Goal: Task Accomplishment & Management: Use online tool/utility

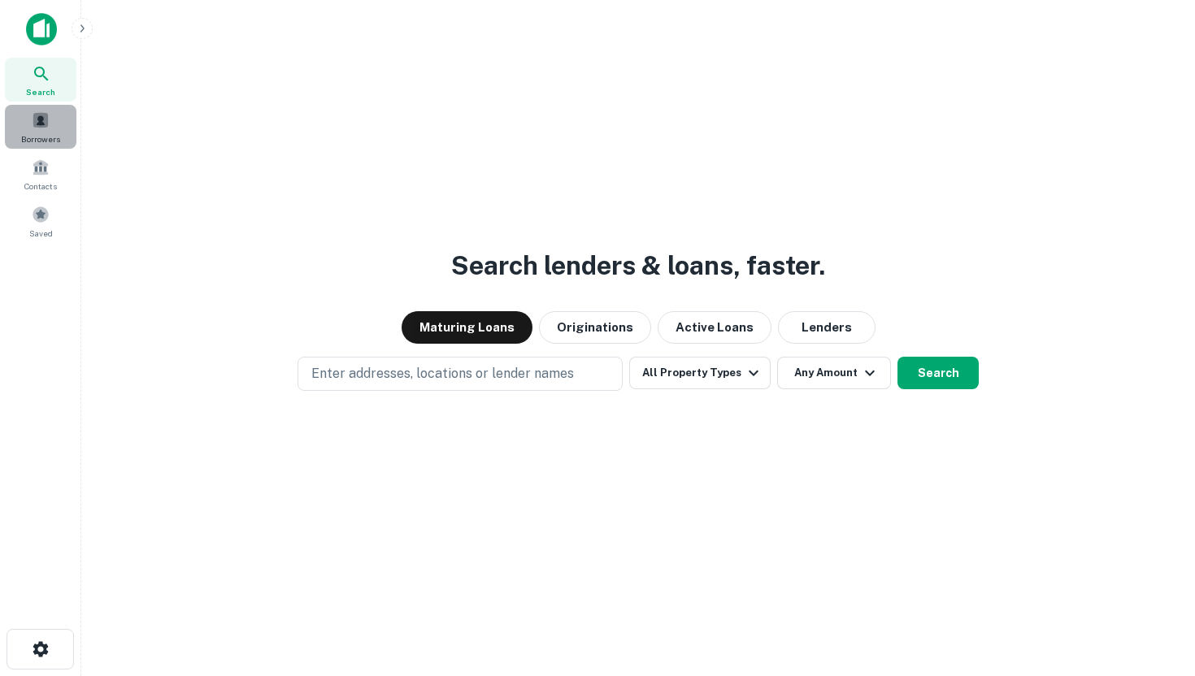
click at [50, 116] on div "Borrowers" at bounding box center [41, 127] width 72 height 44
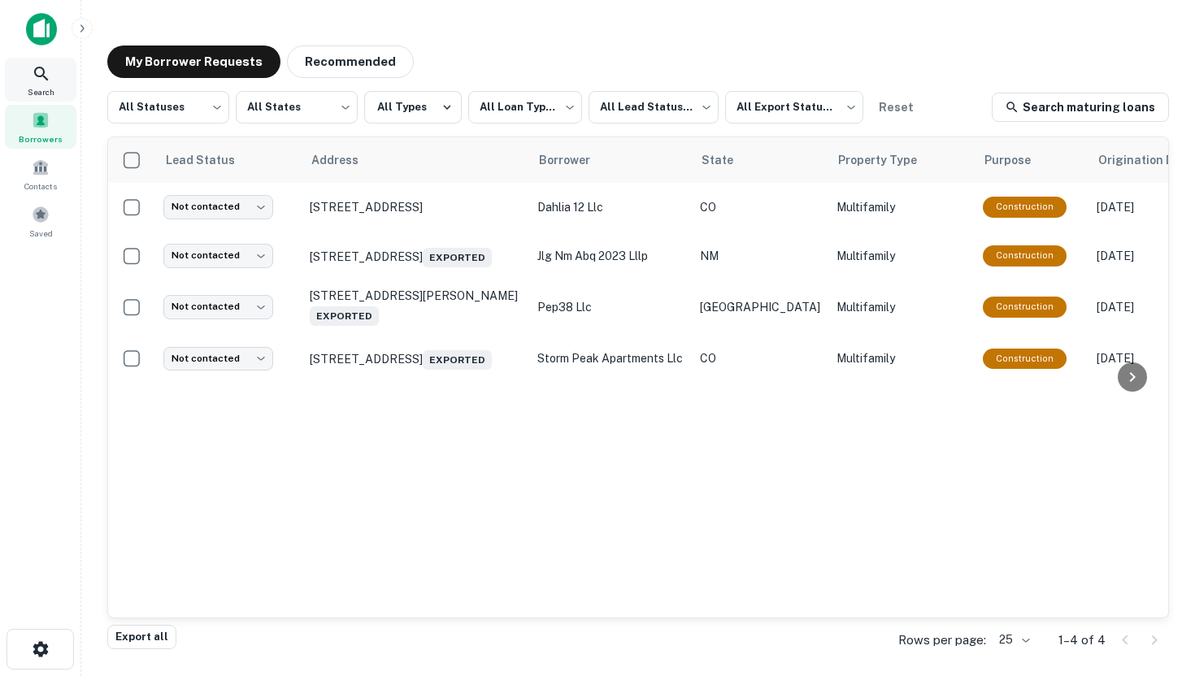
click at [52, 76] on div "Search" at bounding box center [41, 80] width 72 height 44
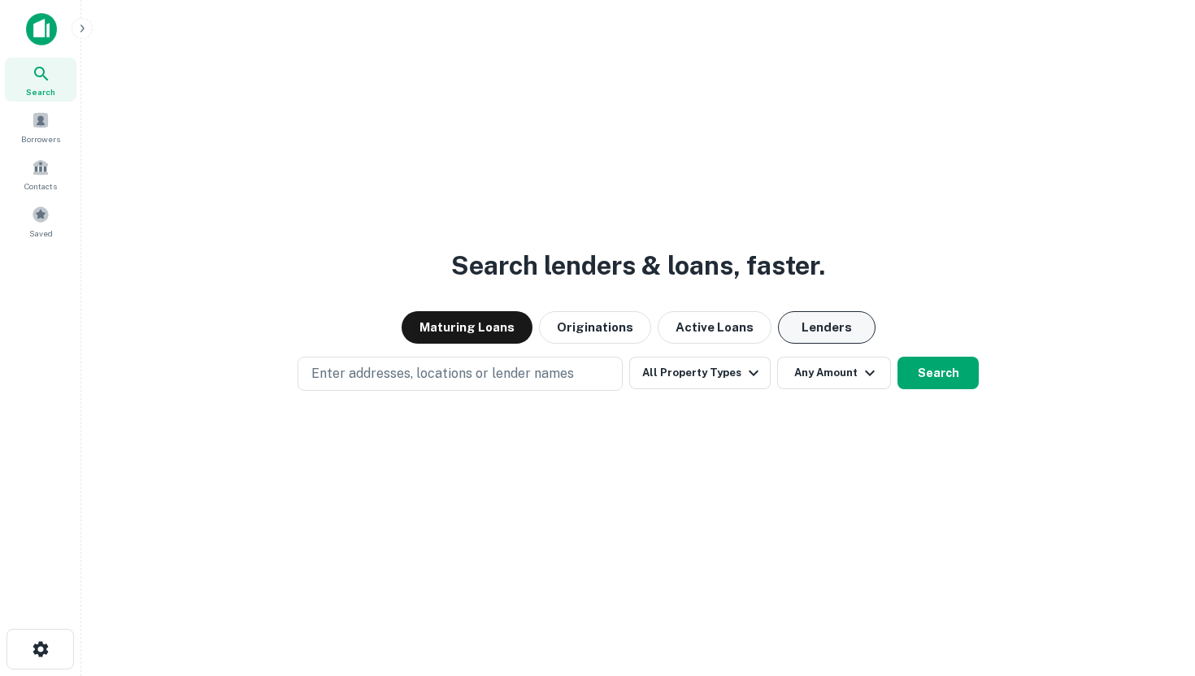
click at [833, 343] on button "Lenders" at bounding box center [827, 327] width 98 height 33
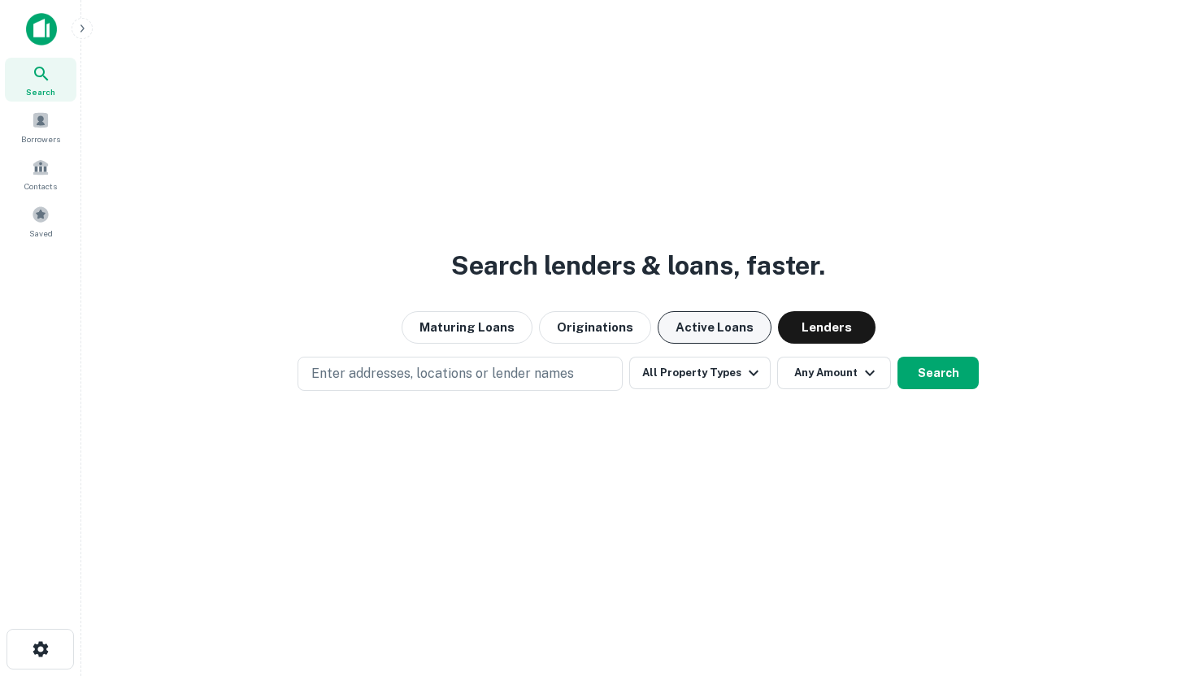
click at [718, 337] on button "Active Loans" at bounding box center [715, 327] width 114 height 33
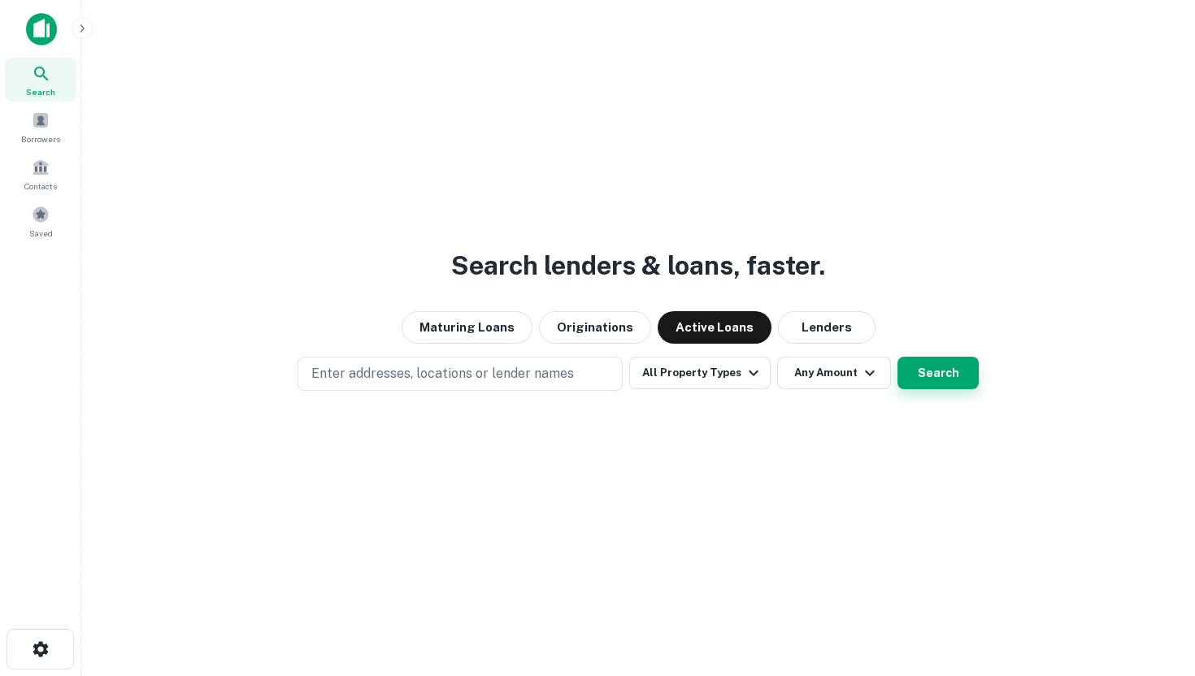
click at [947, 373] on button "Search" at bounding box center [938, 373] width 81 height 33
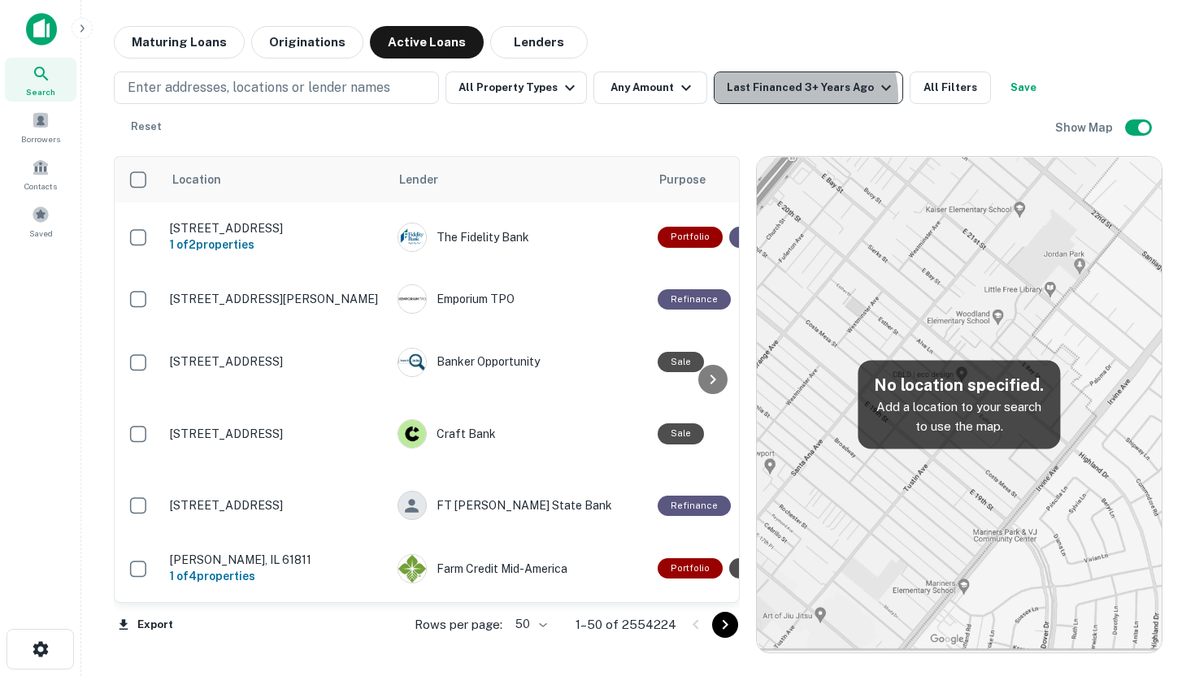
click at [797, 96] on div "Last Financed 3+ Years Ago" at bounding box center [811, 88] width 169 height 20
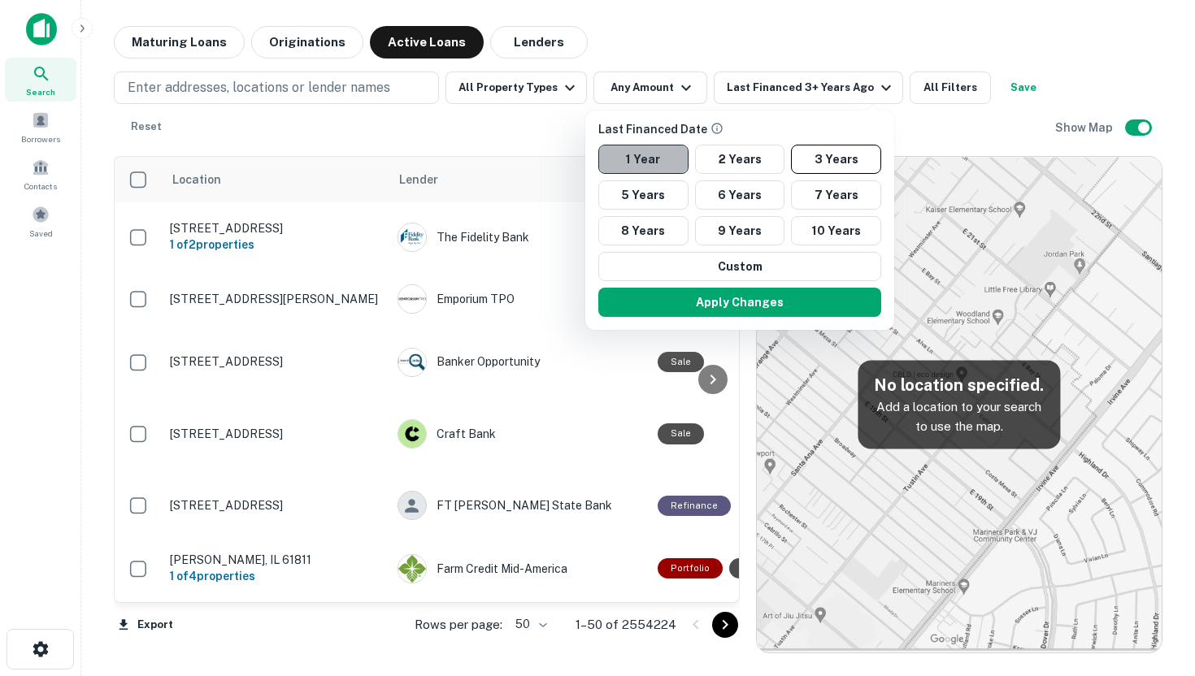
click at [656, 151] on button "1 Year" at bounding box center [643, 159] width 90 height 29
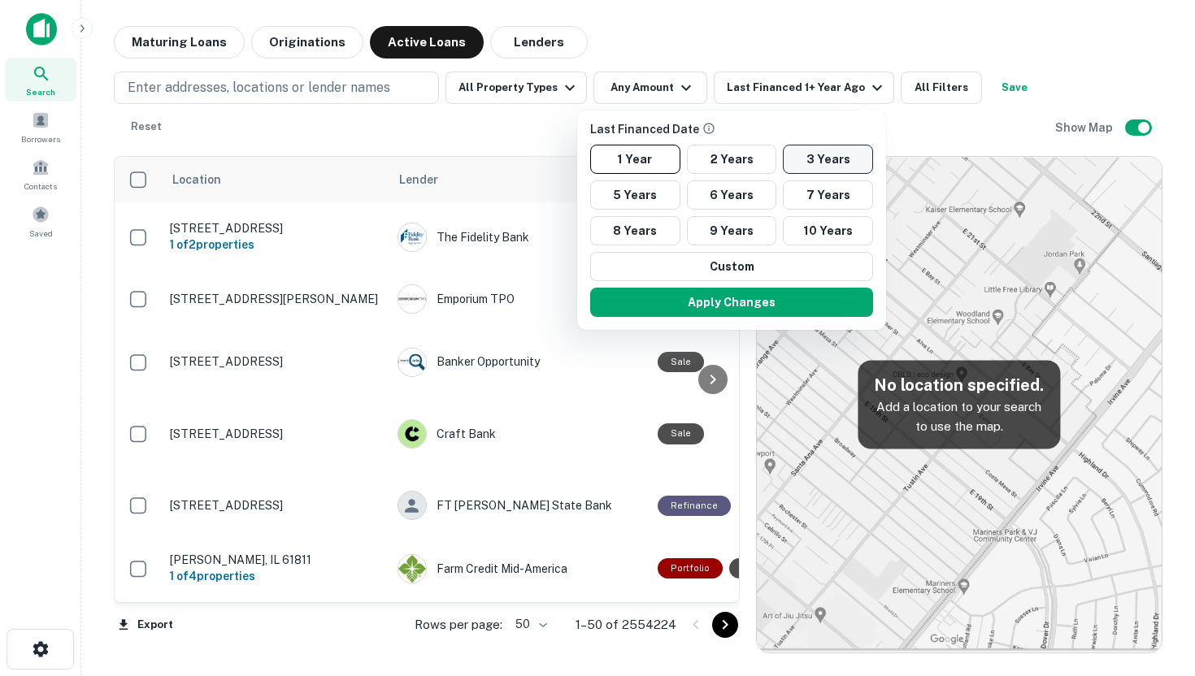
click at [810, 146] on button "3 Years" at bounding box center [828, 159] width 90 height 29
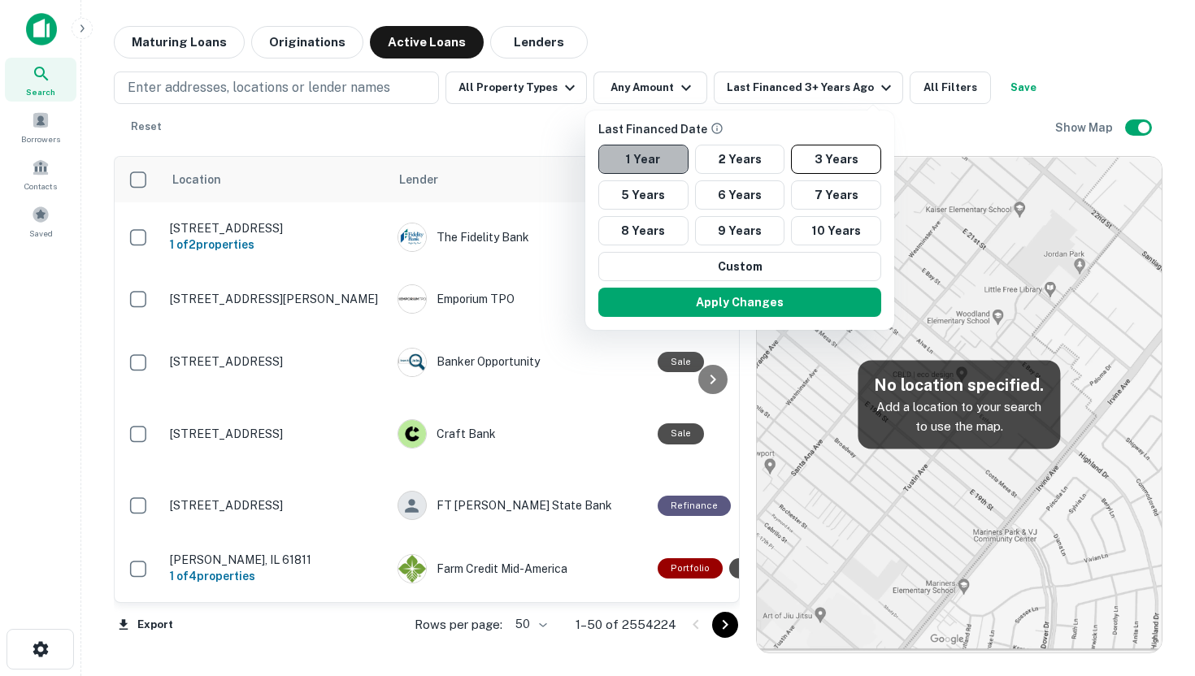
click at [665, 162] on button "1 Year" at bounding box center [643, 159] width 90 height 29
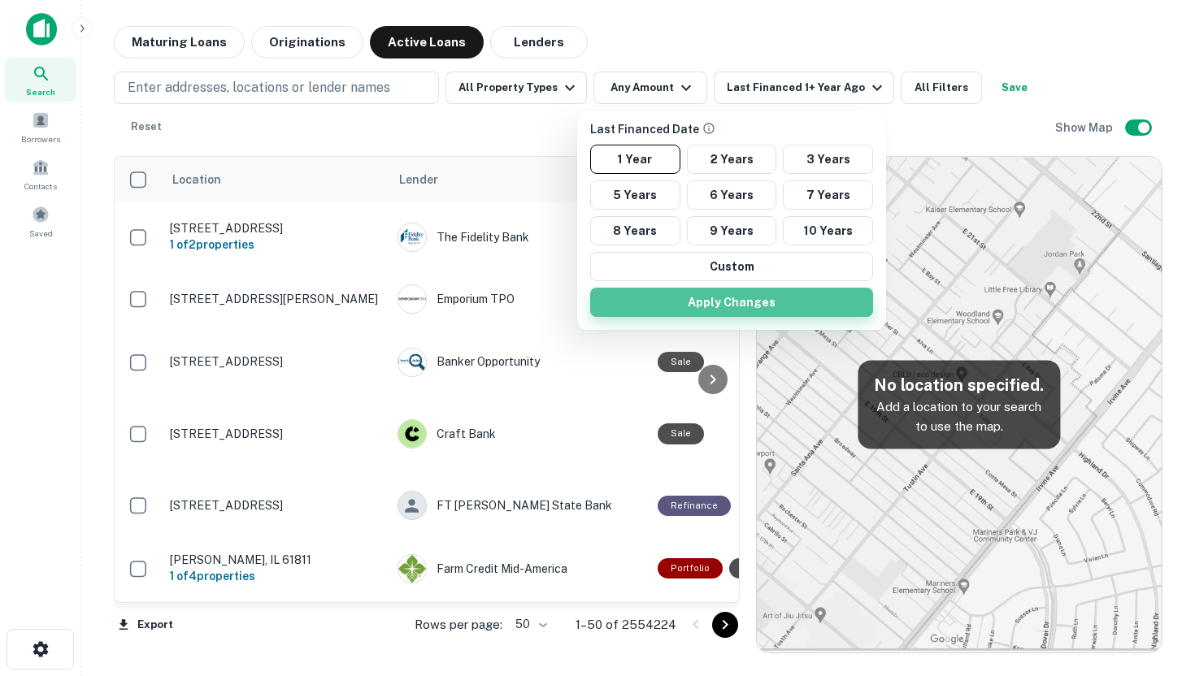
click at [769, 302] on button "Apply Changes" at bounding box center [731, 302] width 283 height 29
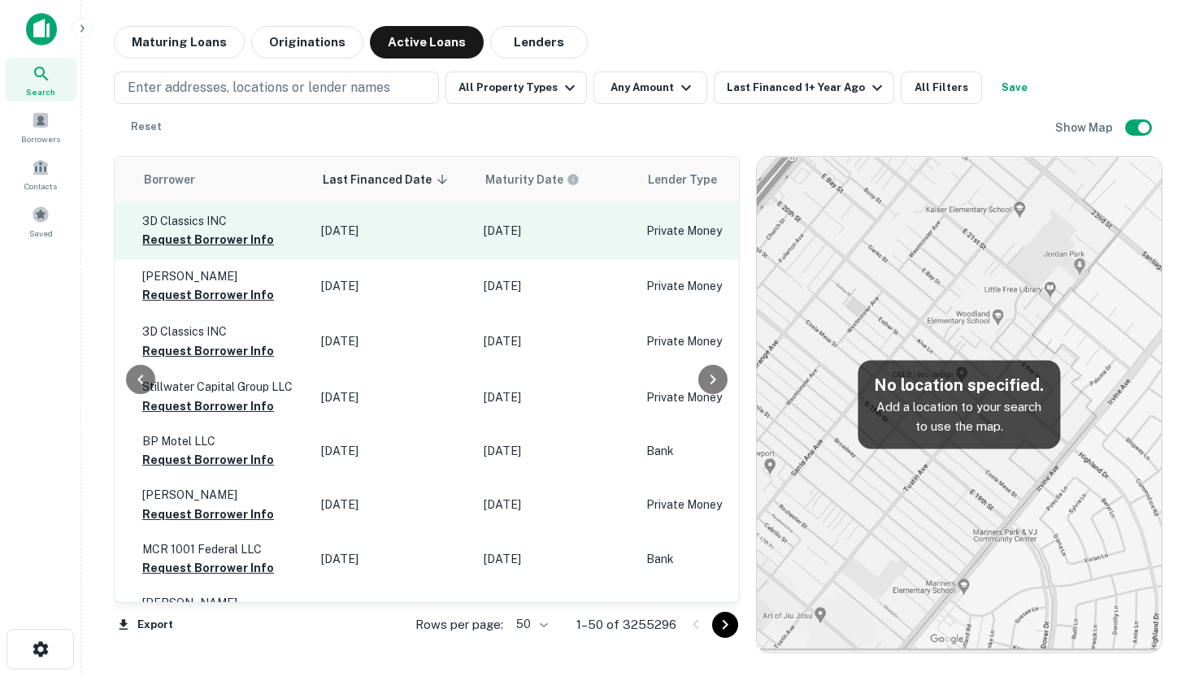
scroll to position [0, 1097]
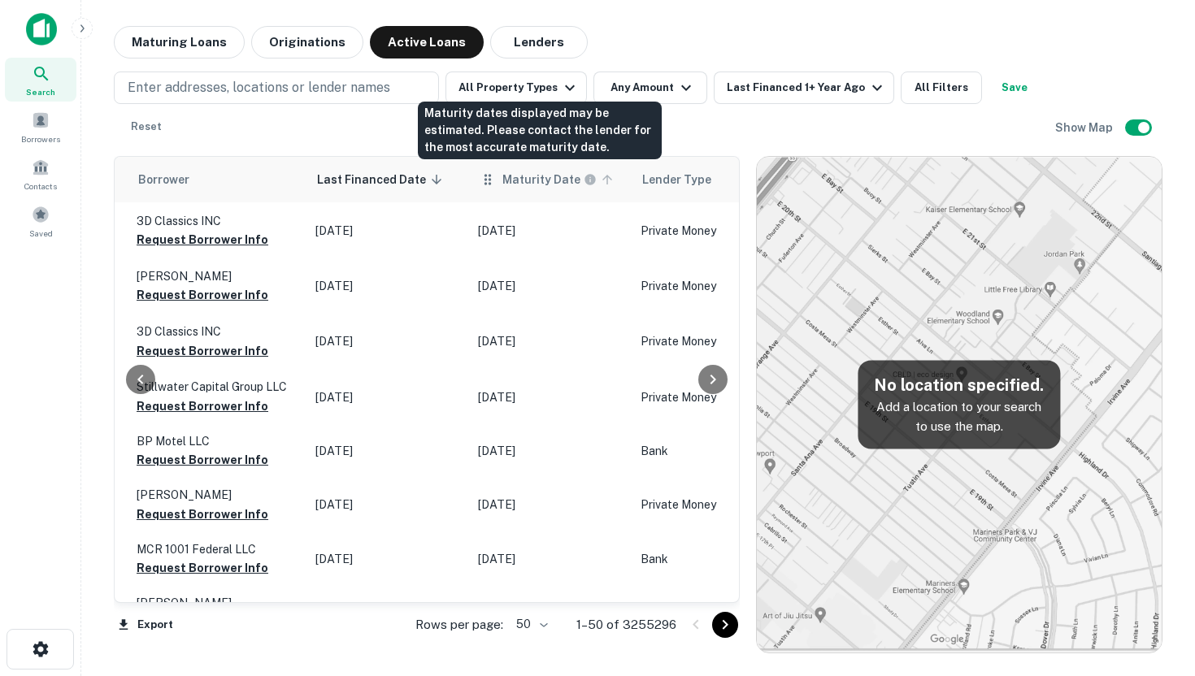
click at [505, 178] on h6 "Maturity Date" at bounding box center [541, 180] width 78 height 18
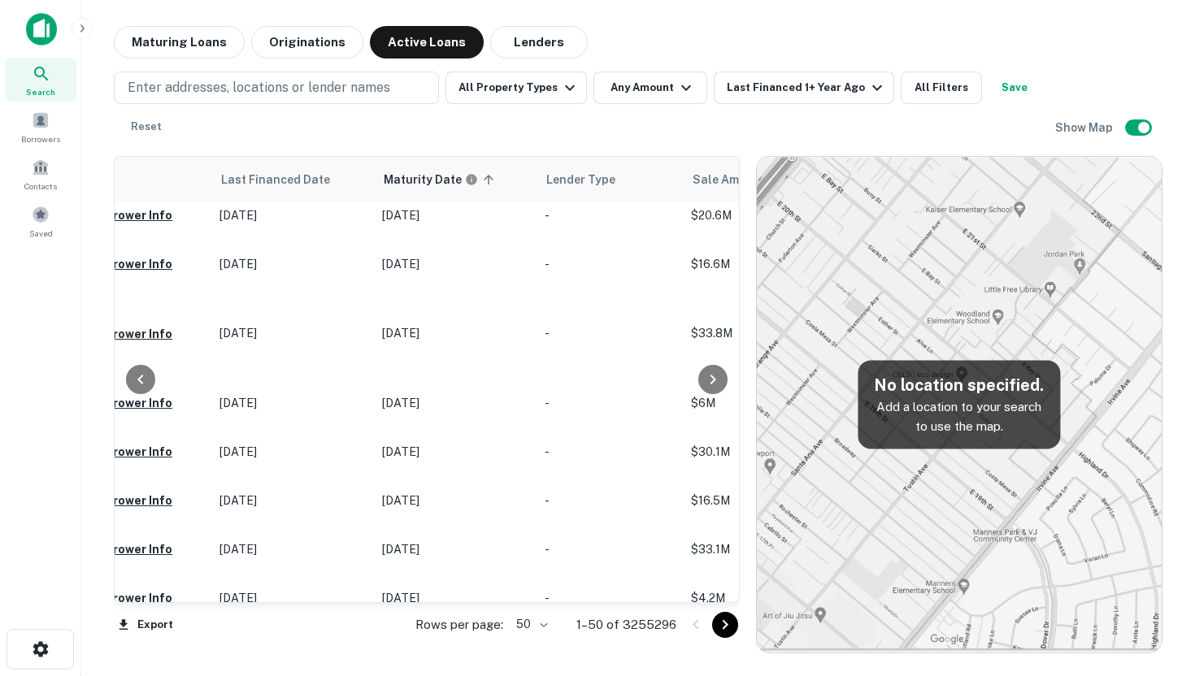
scroll to position [480, 1097]
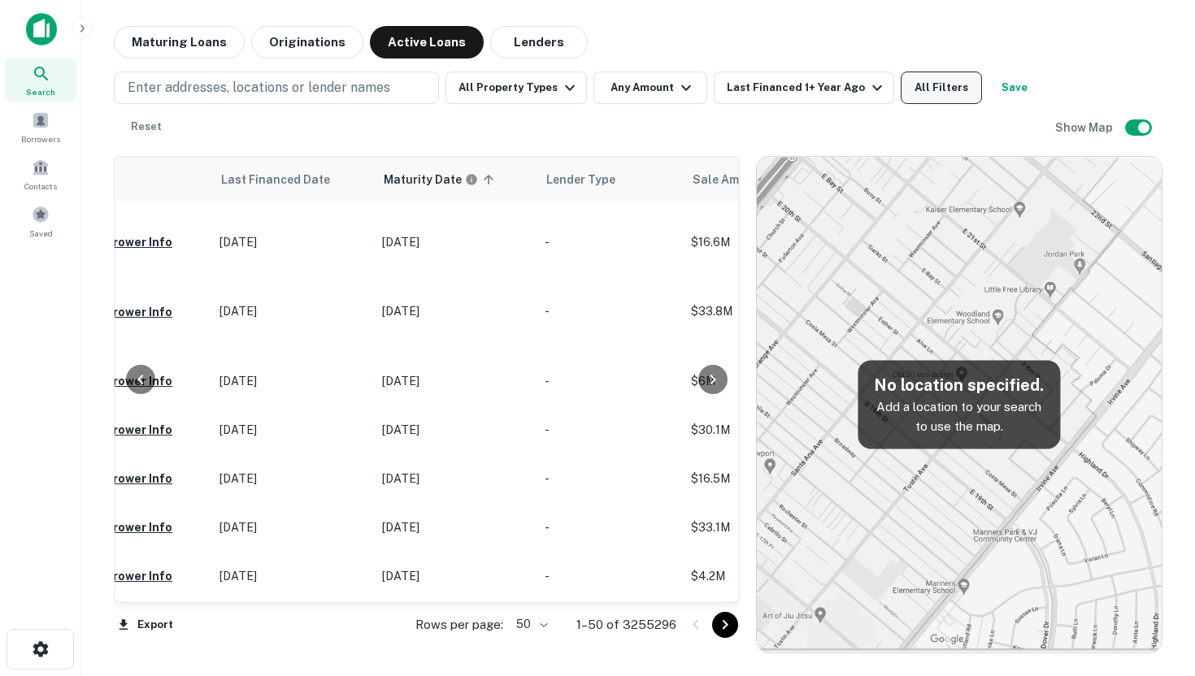
click at [946, 96] on button "All Filters" at bounding box center [941, 88] width 81 height 33
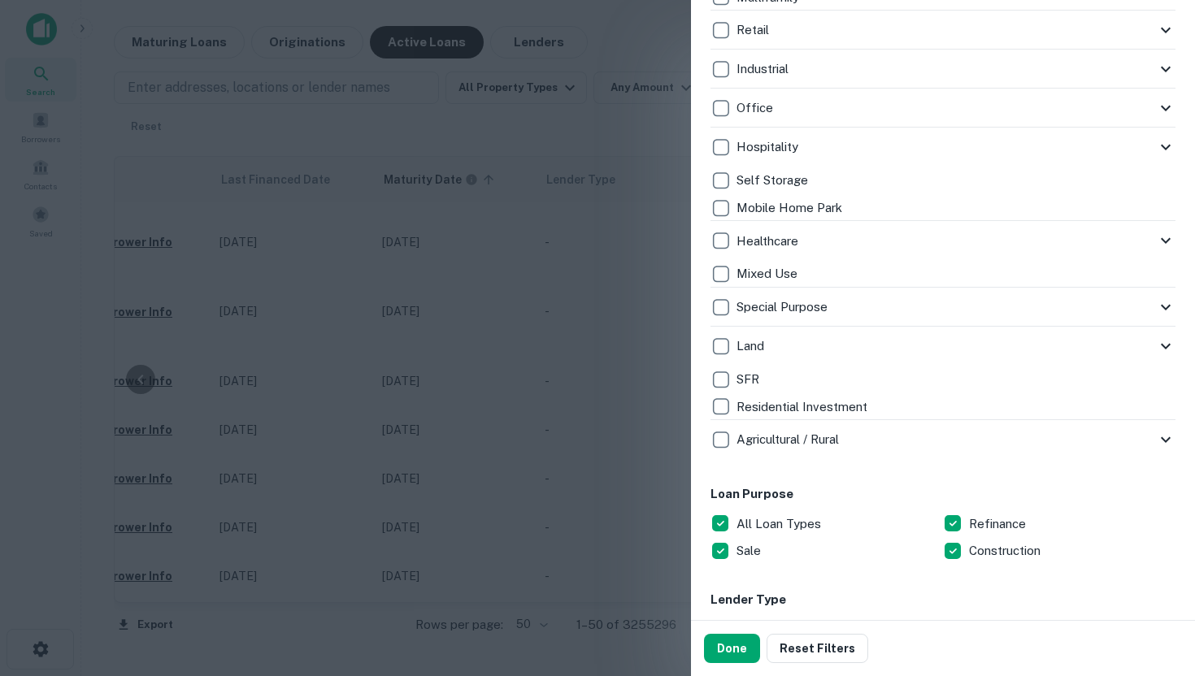
scroll to position [550, 0]
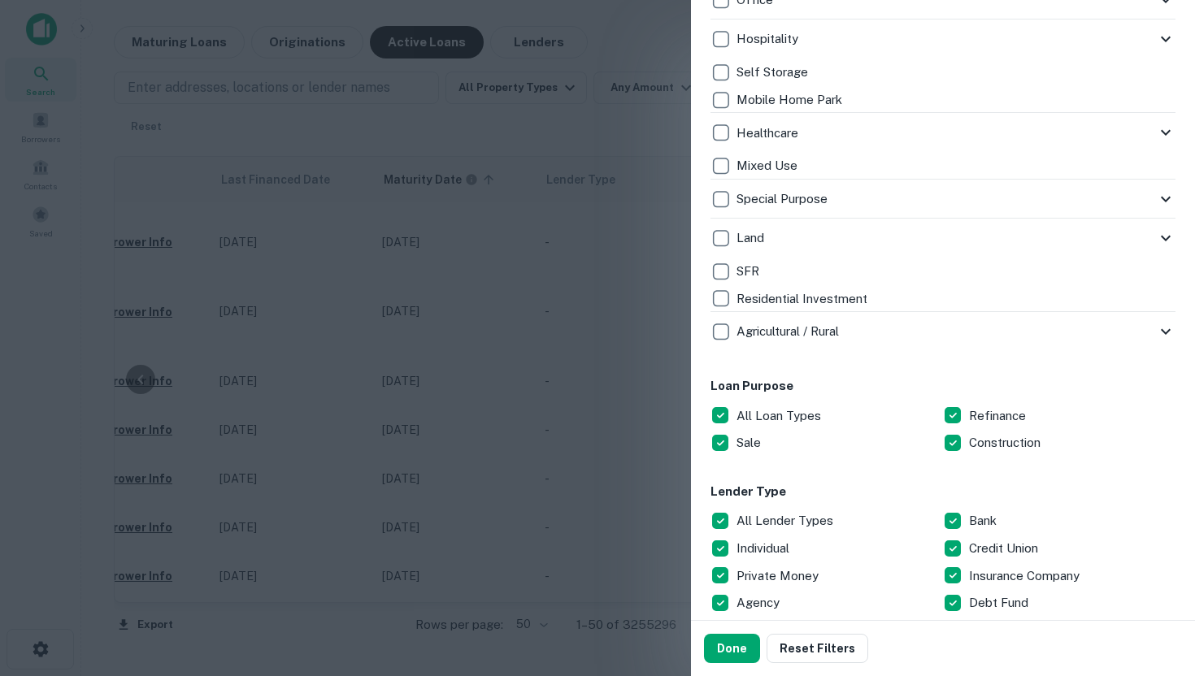
click at [508, 185] on div at bounding box center [597, 338] width 1195 height 676
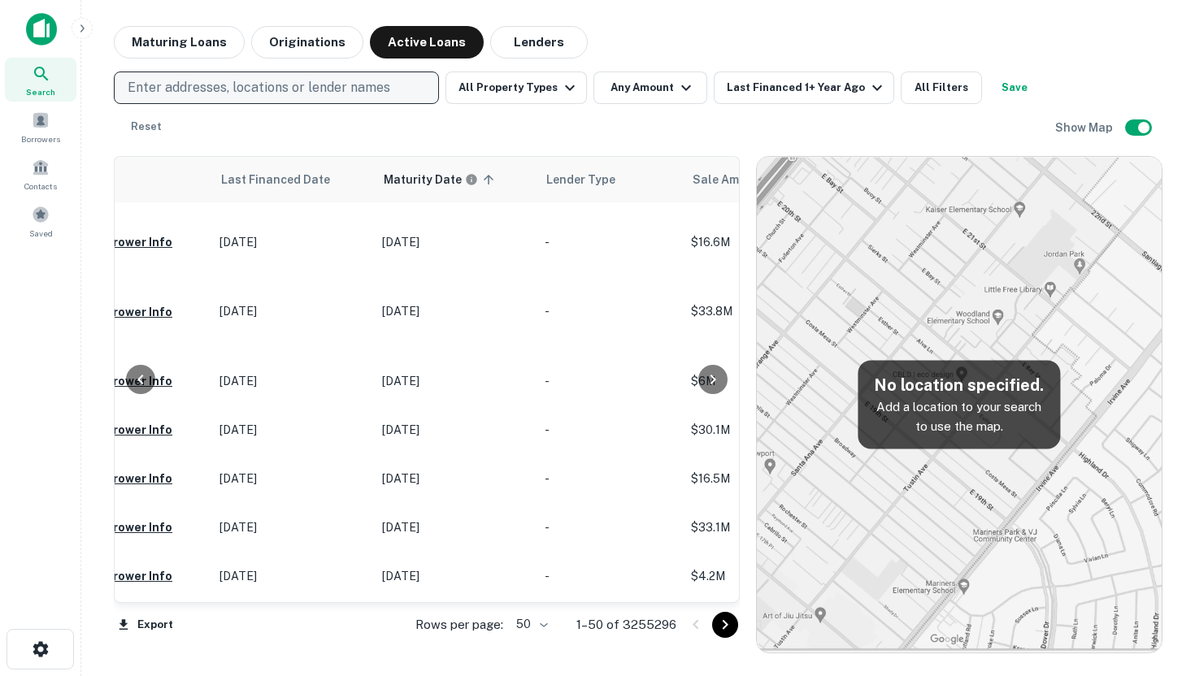
click at [212, 53] on button "Maturing Loans" at bounding box center [179, 42] width 131 height 33
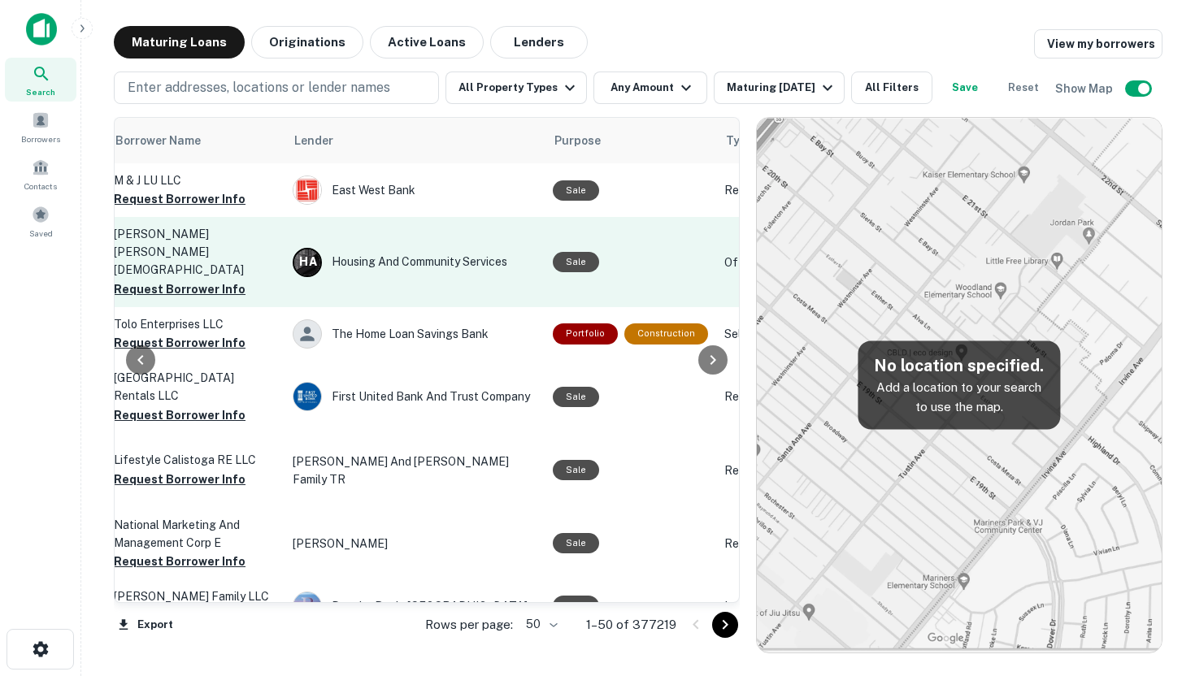
scroll to position [0, 607]
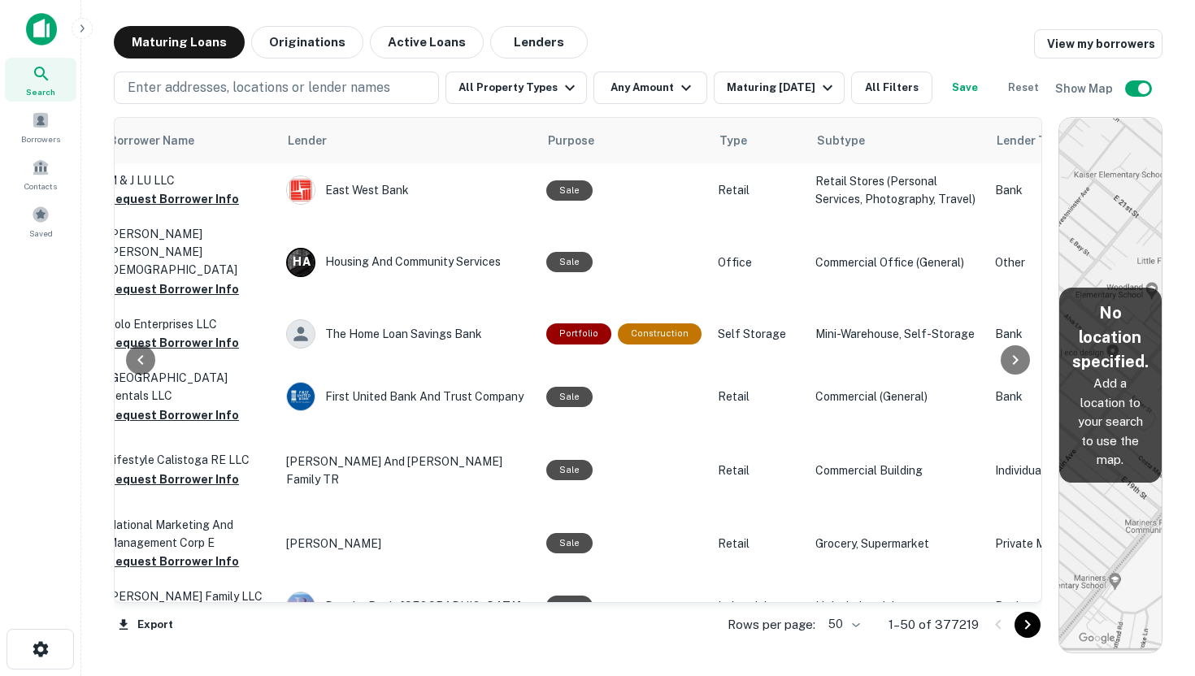
drag, startPoint x: 740, startPoint y: 183, endPoint x: 1194, endPoint y: 186, distance: 454.5
click at [1194, 186] on main "Maturing Loans Originations Active Loans Lenders View my borrowers Enter addres…" at bounding box center [638, 338] width 1114 height 676
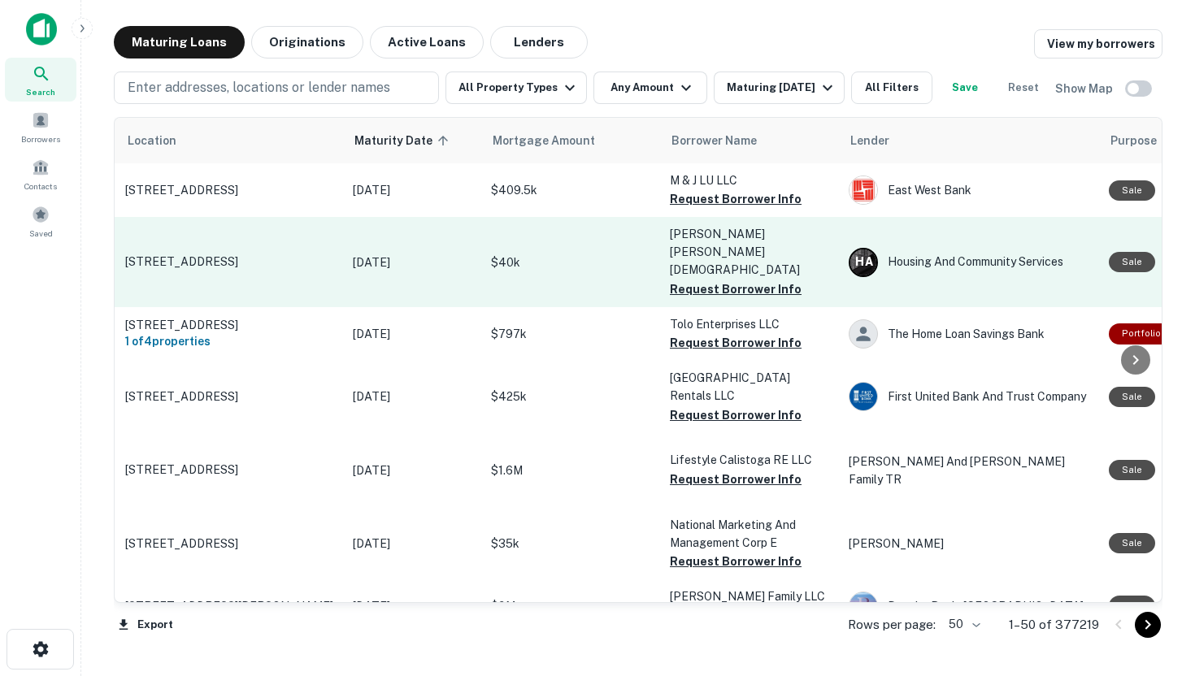
scroll to position [0, 0]
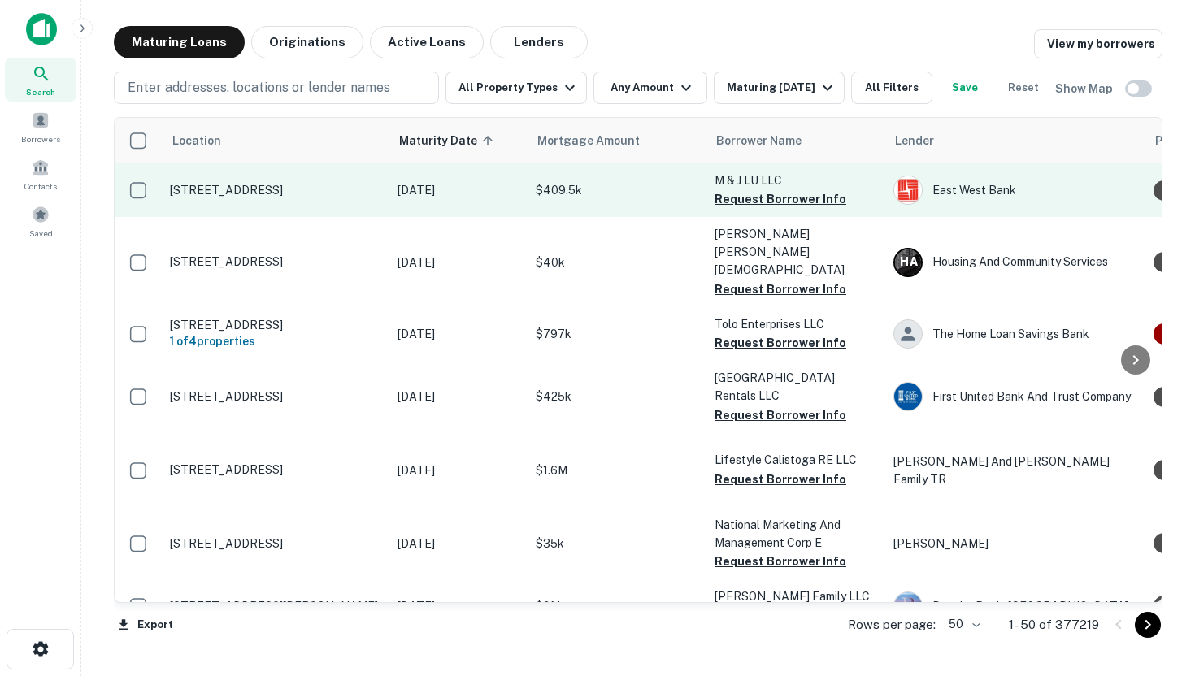
click at [138, 173] on td at bounding box center [138, 190] width 47 height 54
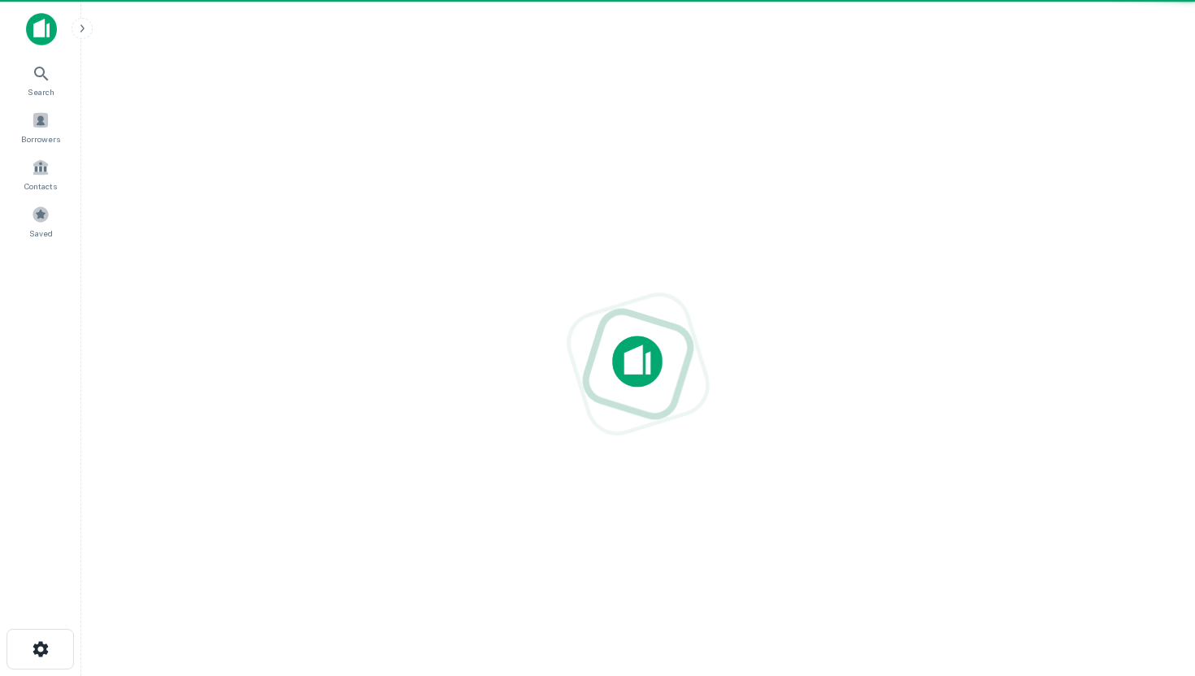
click at [140, 185] on div at bounding box center [638, 364] width 1088 height 416
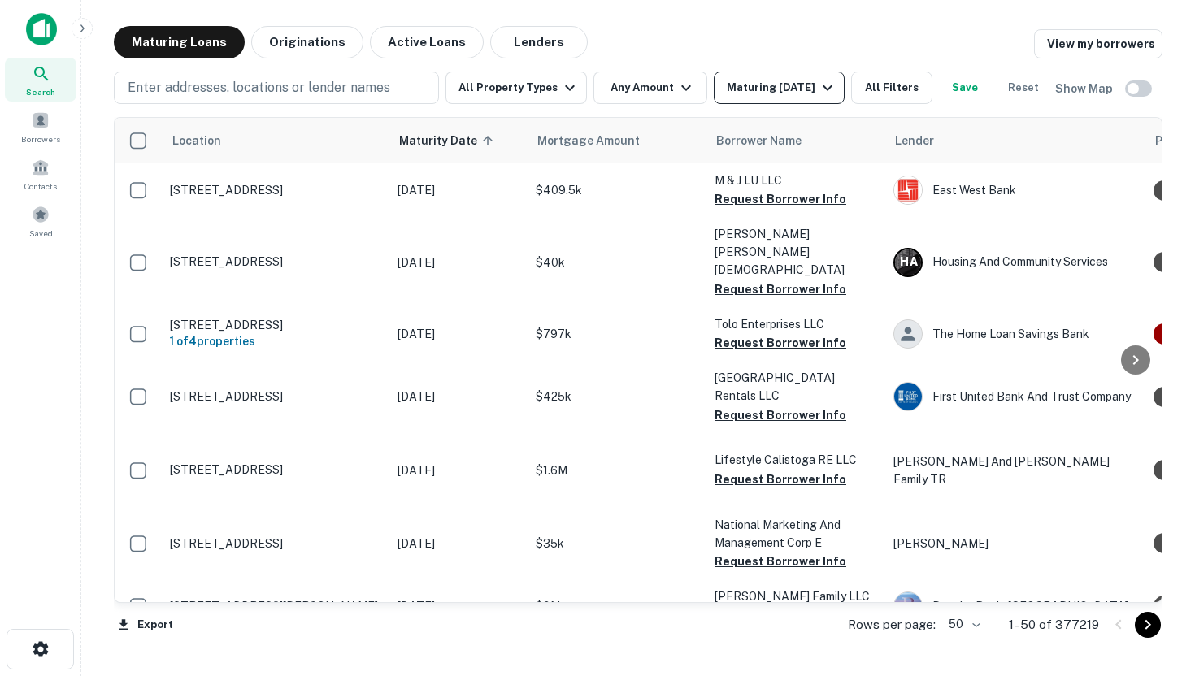
click at [824, 84] on icon "button" at bounding box center [828, 88] width 20 height 20
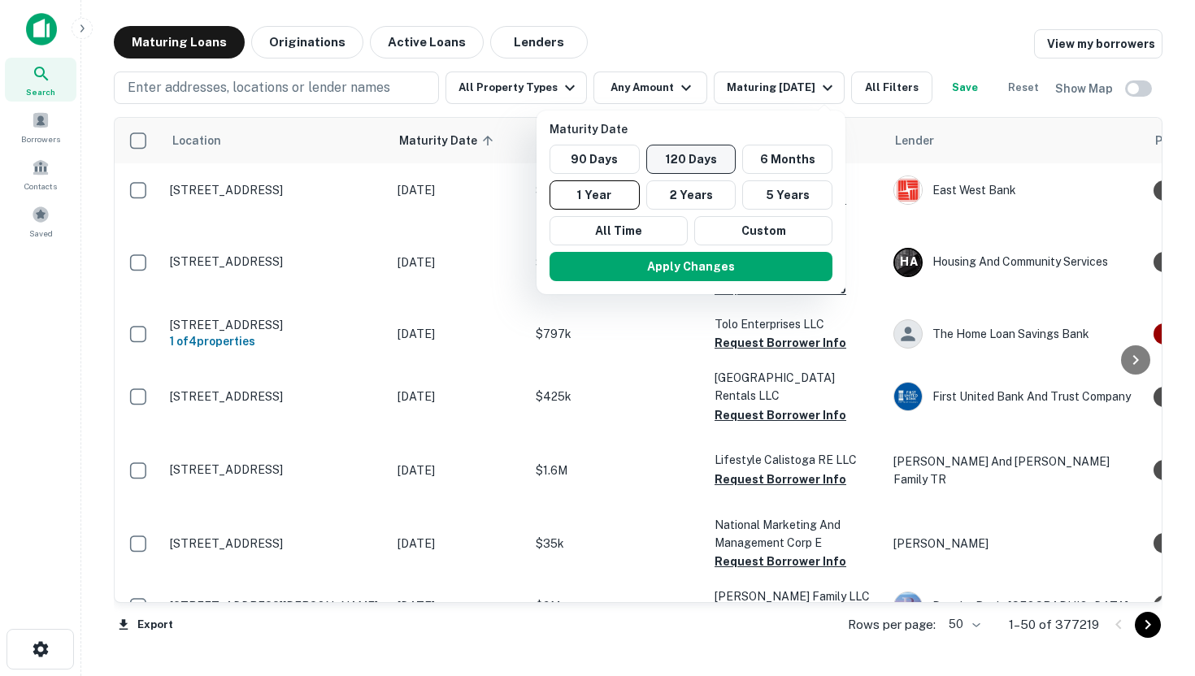
click at [689, 158] on button "120 Days" at bounding box center [691, 159] width 90 height 29
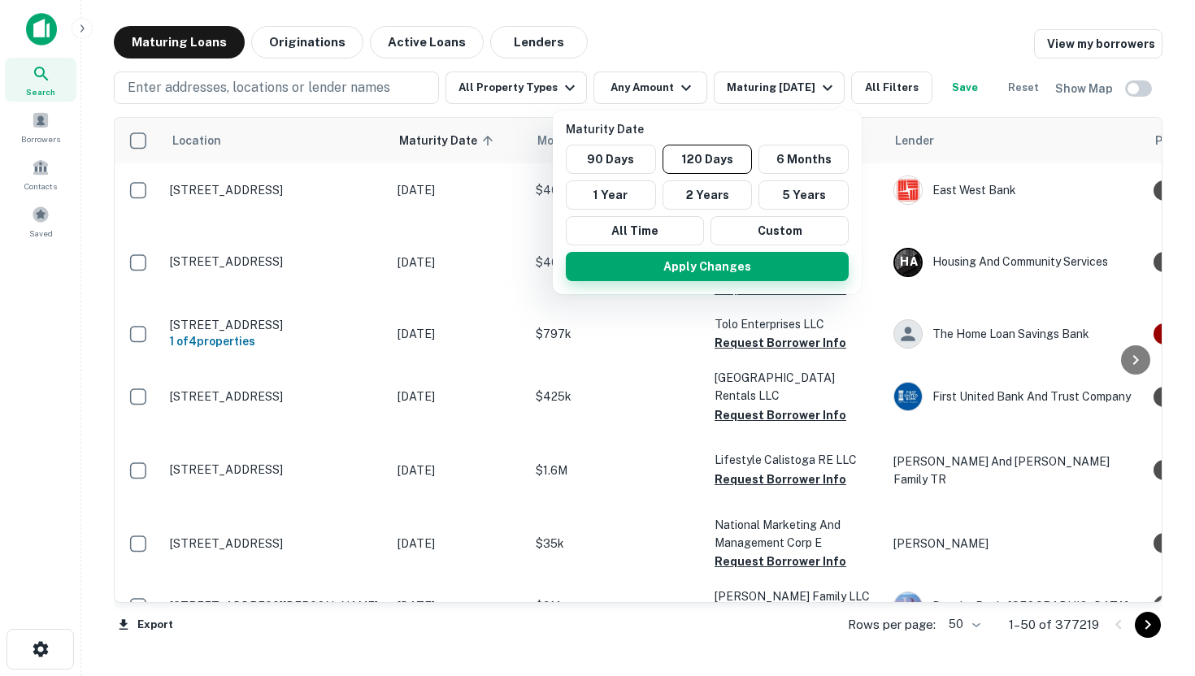
click at [763, 263] on button "Apply Changes" at bounding box center [707, 266] width 283 height 29
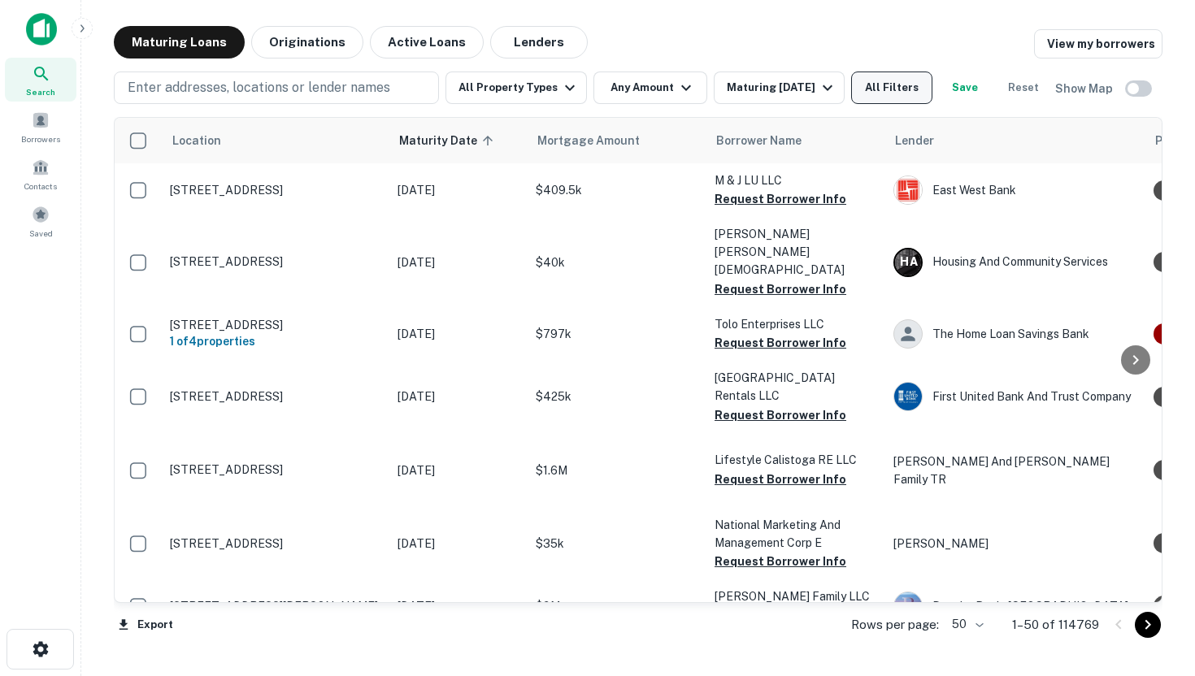
click at [924, 95] on button "All Filters" at bounding box center [891, 88] width 81 height 33
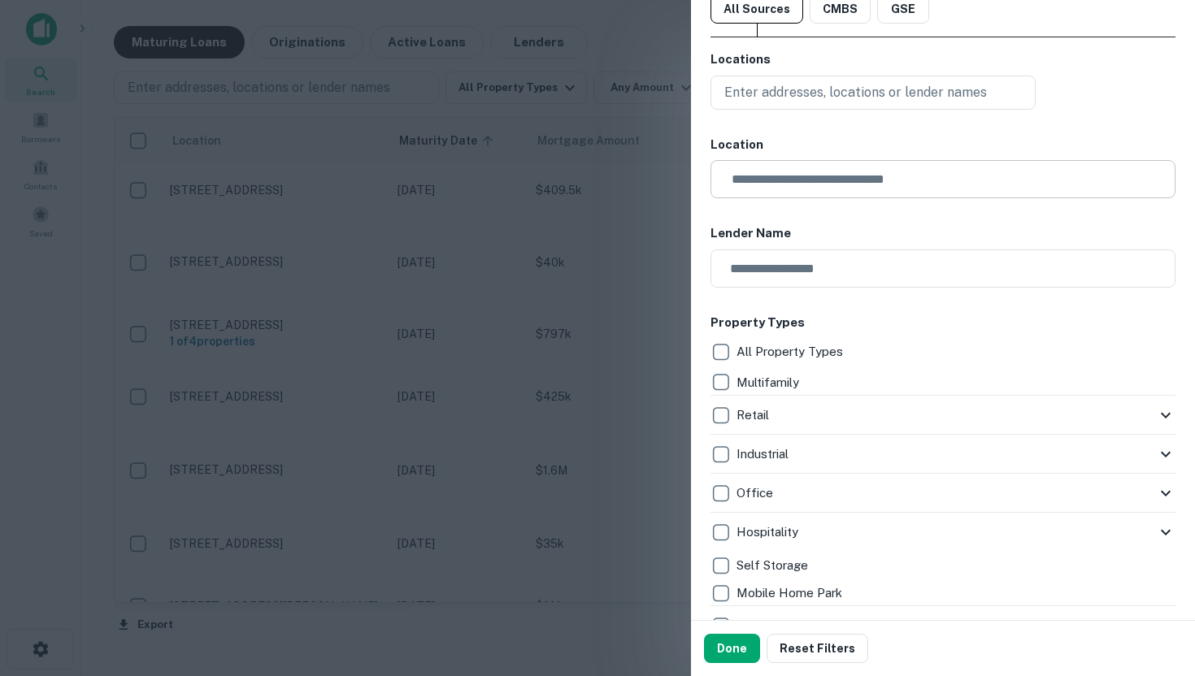
scroll to position [59, 0]
click at [675, 332] on div at bounding box center [597, 338] width 1195 height 676
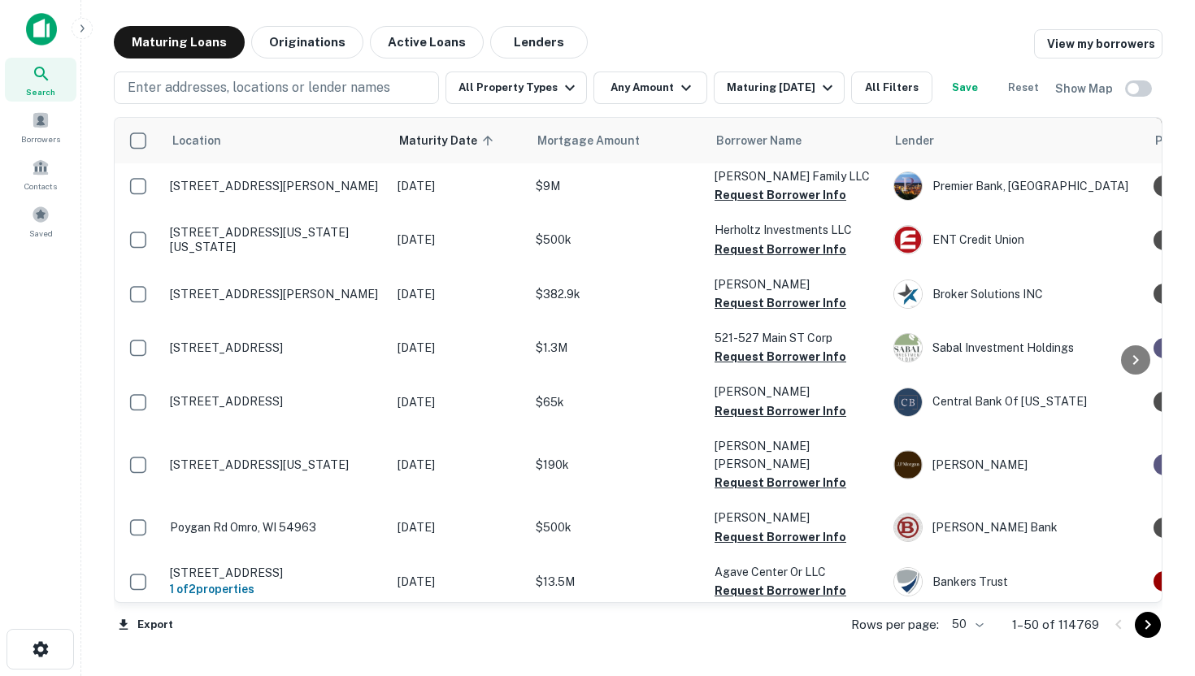
scroll to position [0, 0]
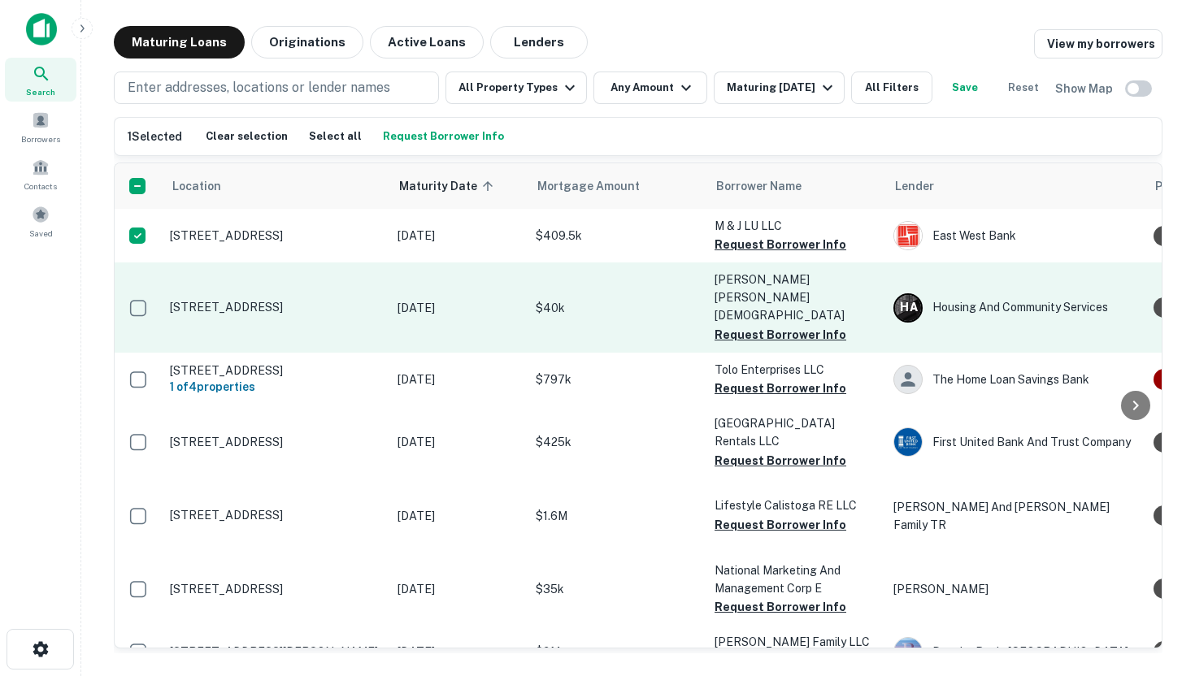
click at [138, 309] on td at bounding box center [138, 307] width 47 height 89
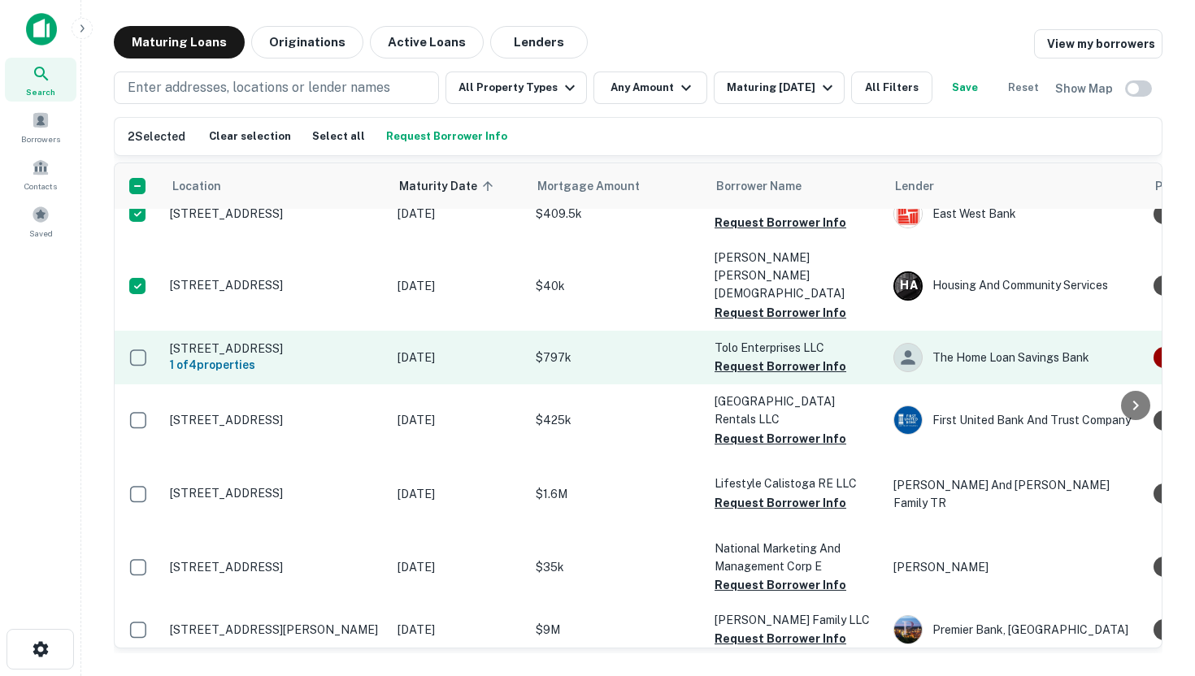
scroll to position [32, 0]
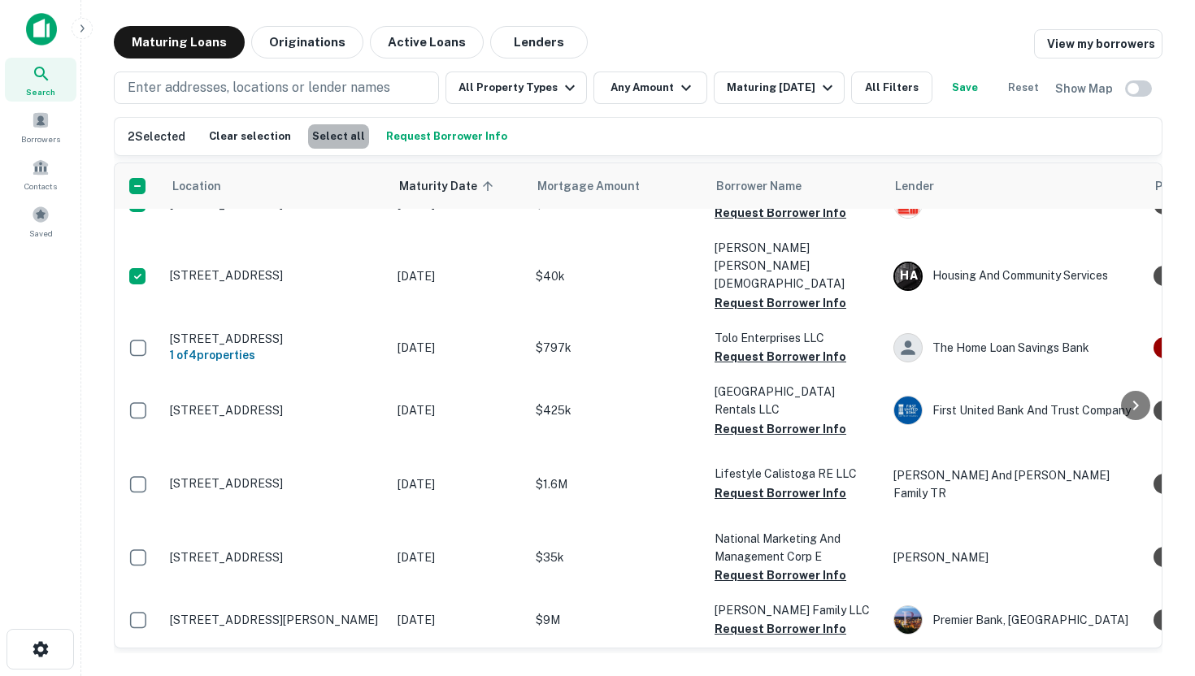
click at [336, 149] on button "Select all" at bounding box center [338, 136] width 61 height 24
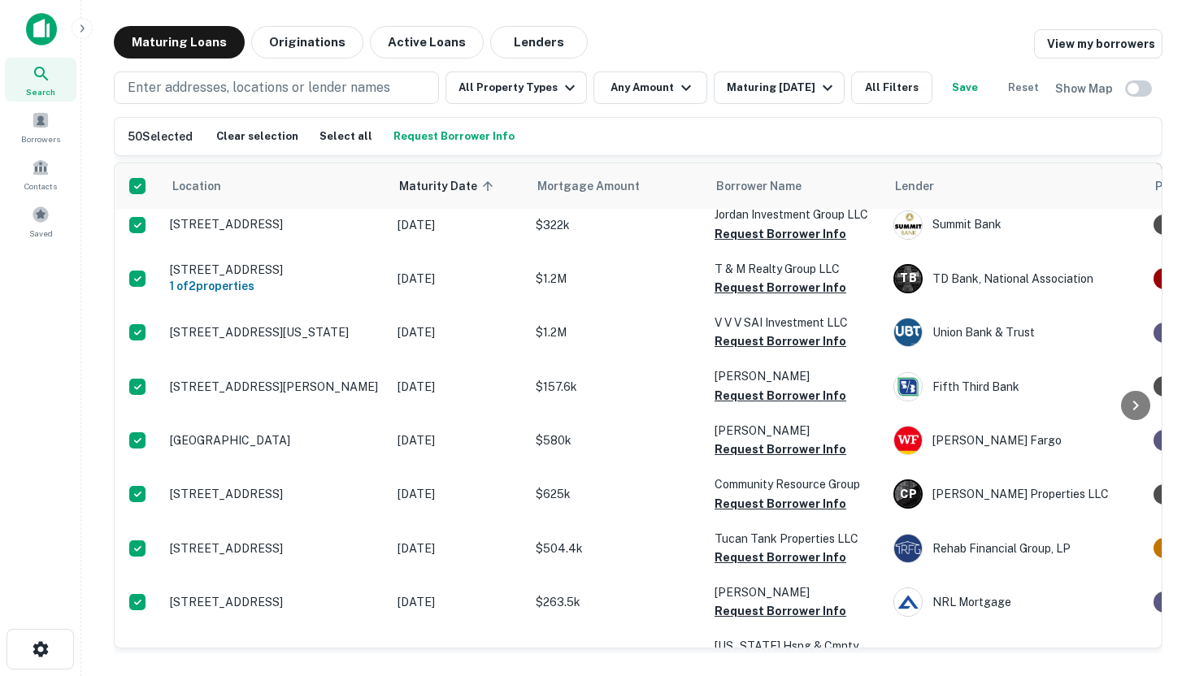
scroll to position [2427, 0]
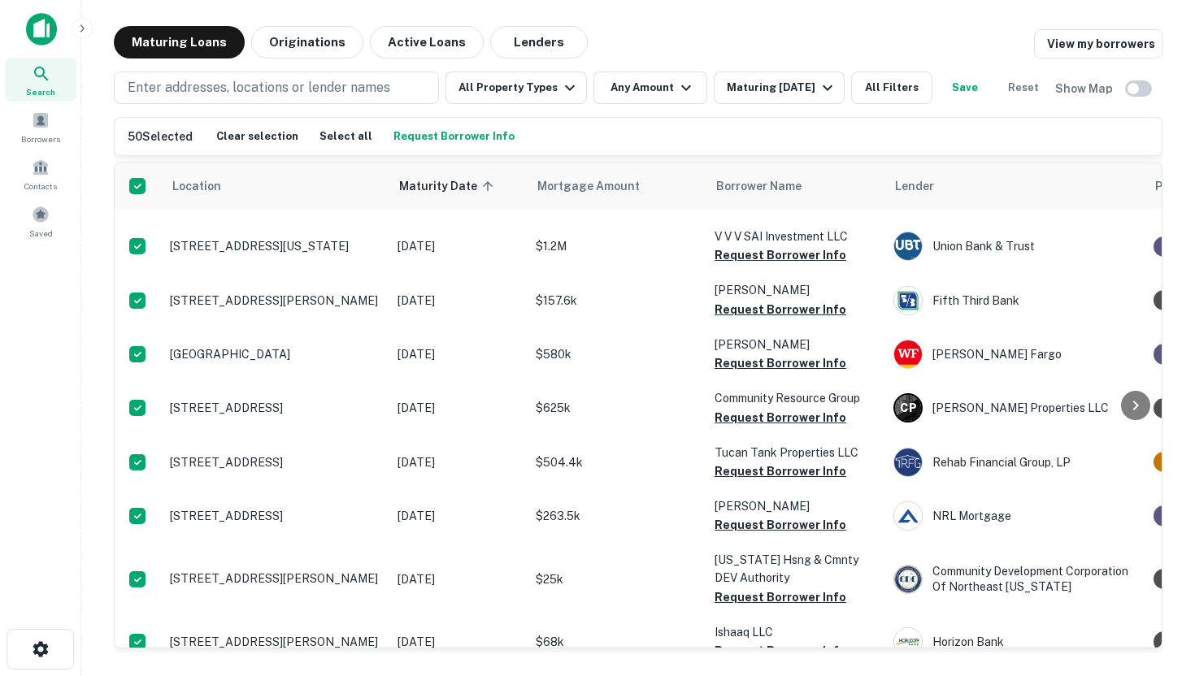
scroll to position [2427, 2]
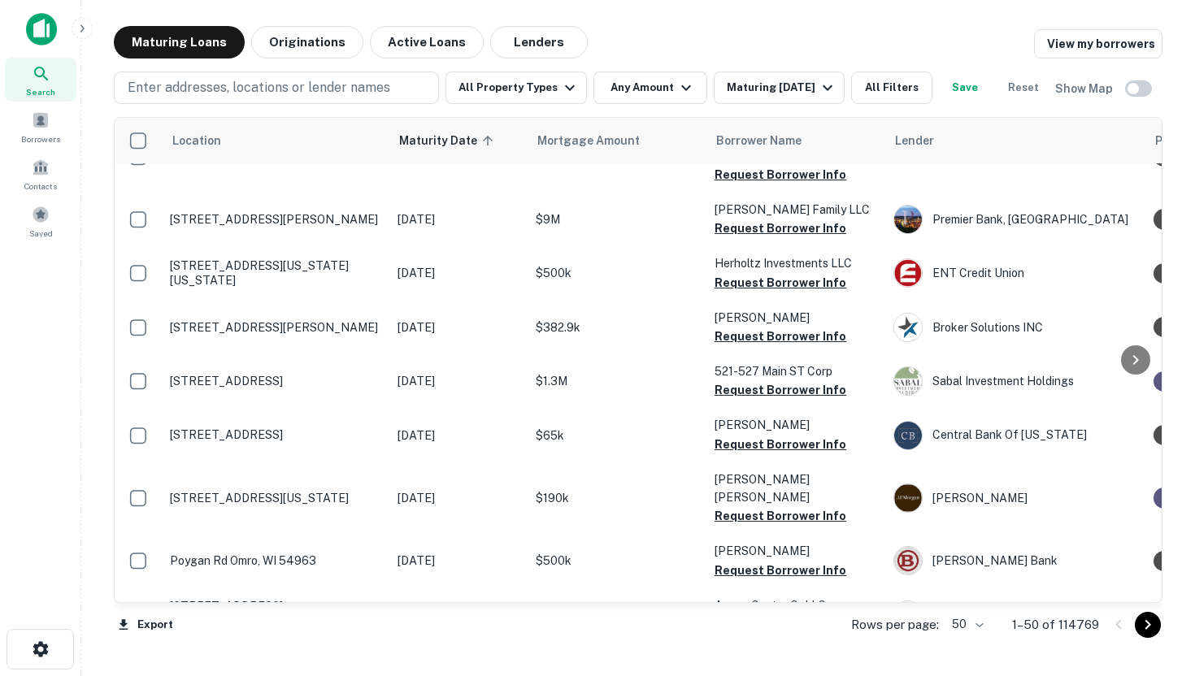
scroll to position [516, 0]
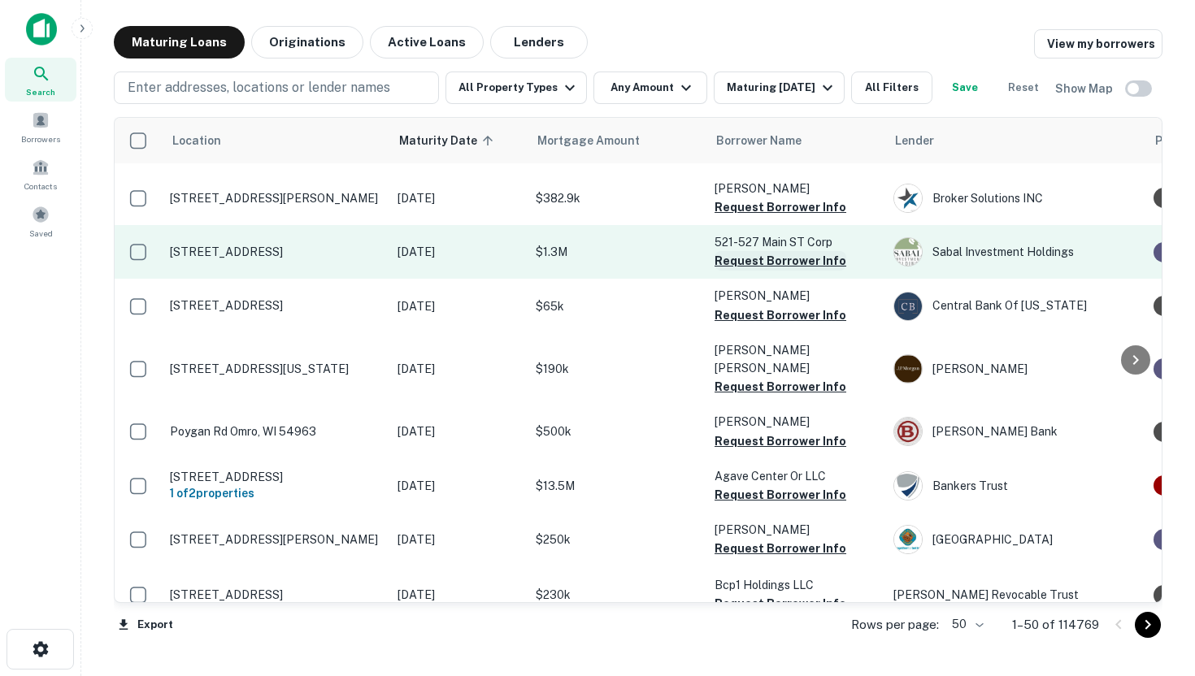
click at [761, 251] on button "Request Borrower Info" at bounding box center [781, 261] width 132 height 20
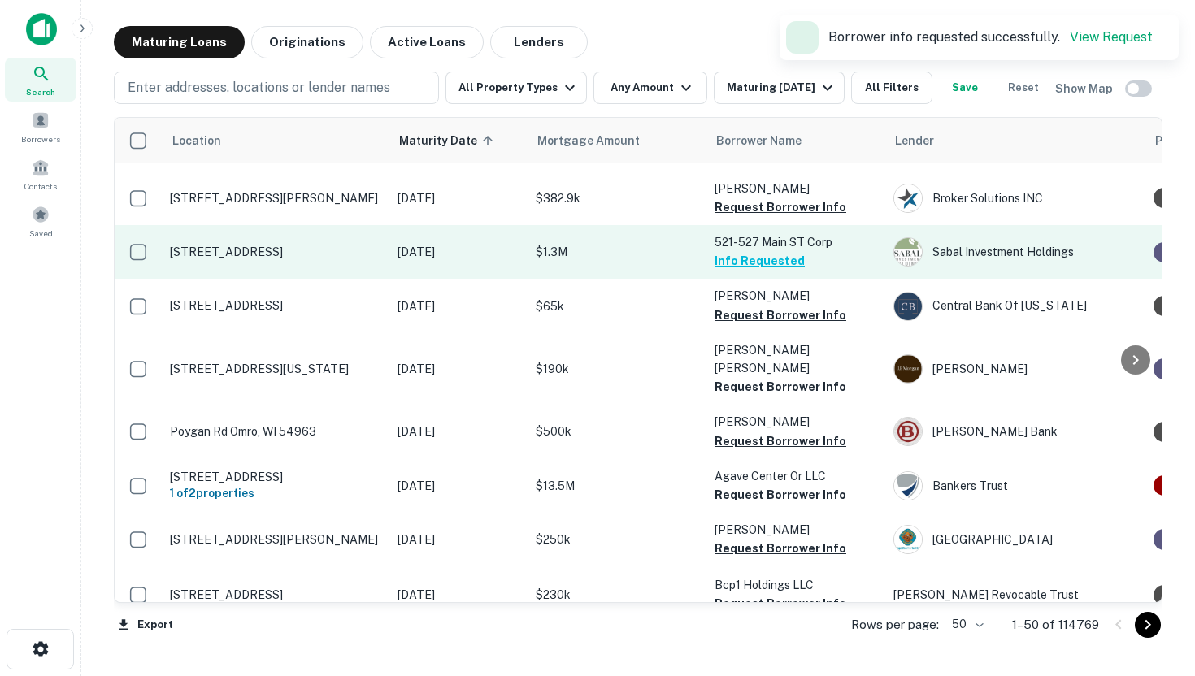
click at [763, 251] on button "Info Requested" at bounding box center [760, 261] width 90 height 20
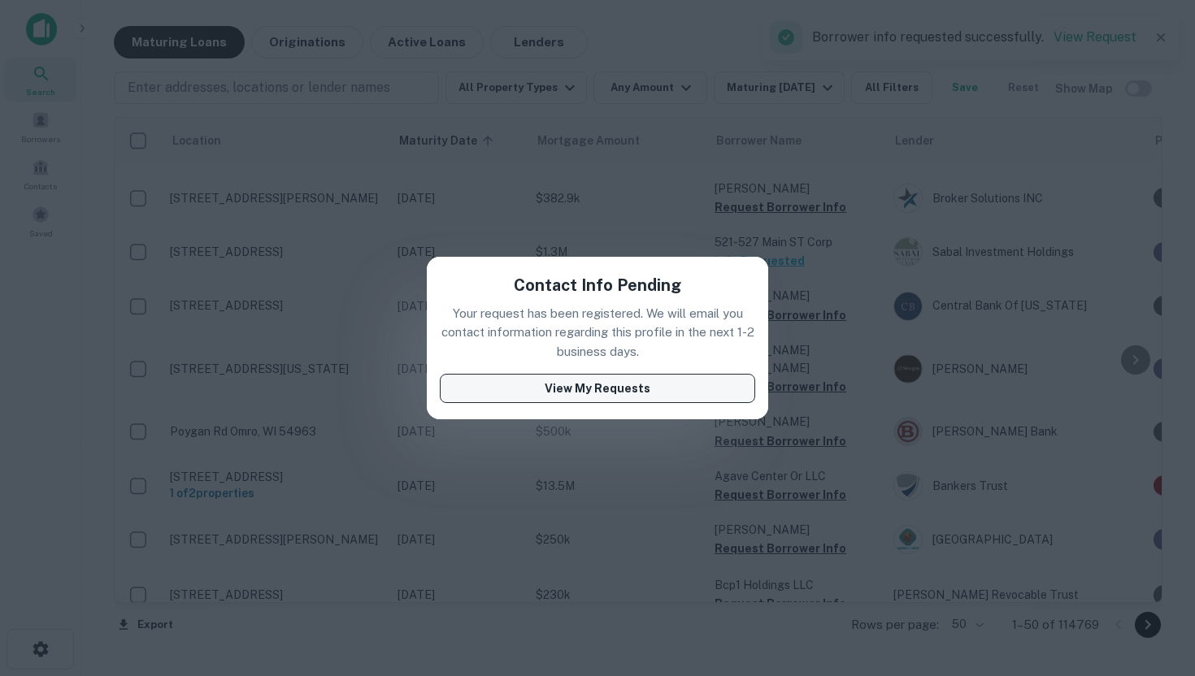
click at [694, 383] on button "View My Requests" at bounding box center [597, 388] width 315 height 29
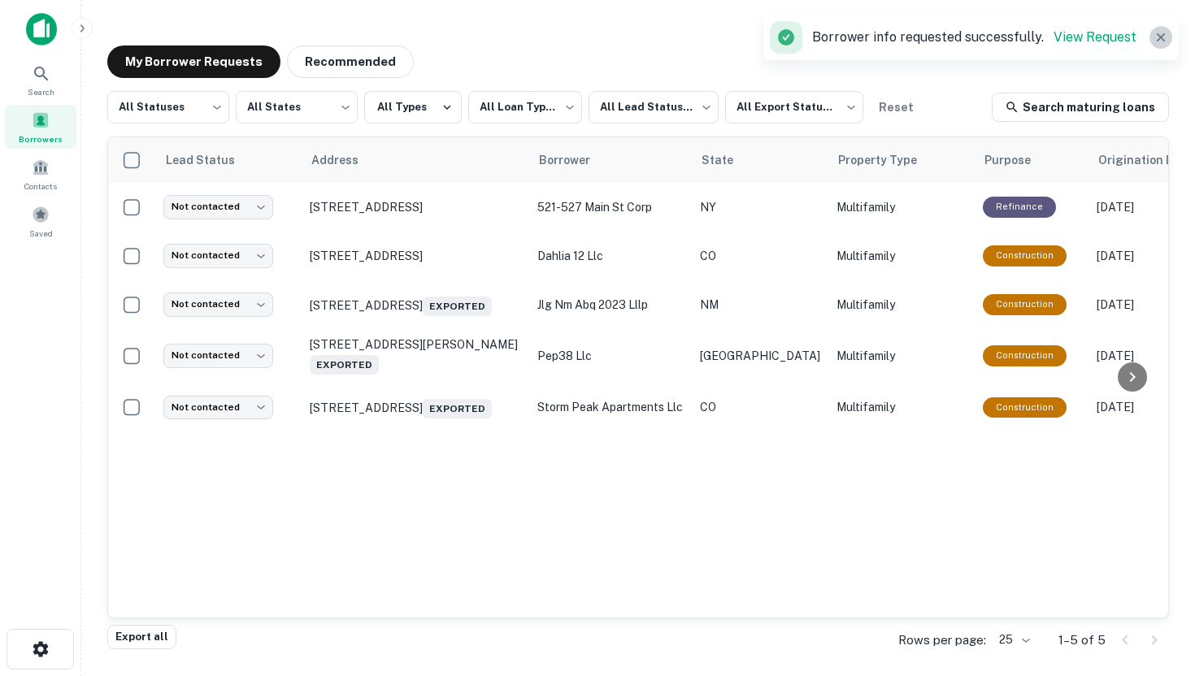
click at [1162, 37] on icon "button" at bounding box center [1161, 37] width 8 height 8
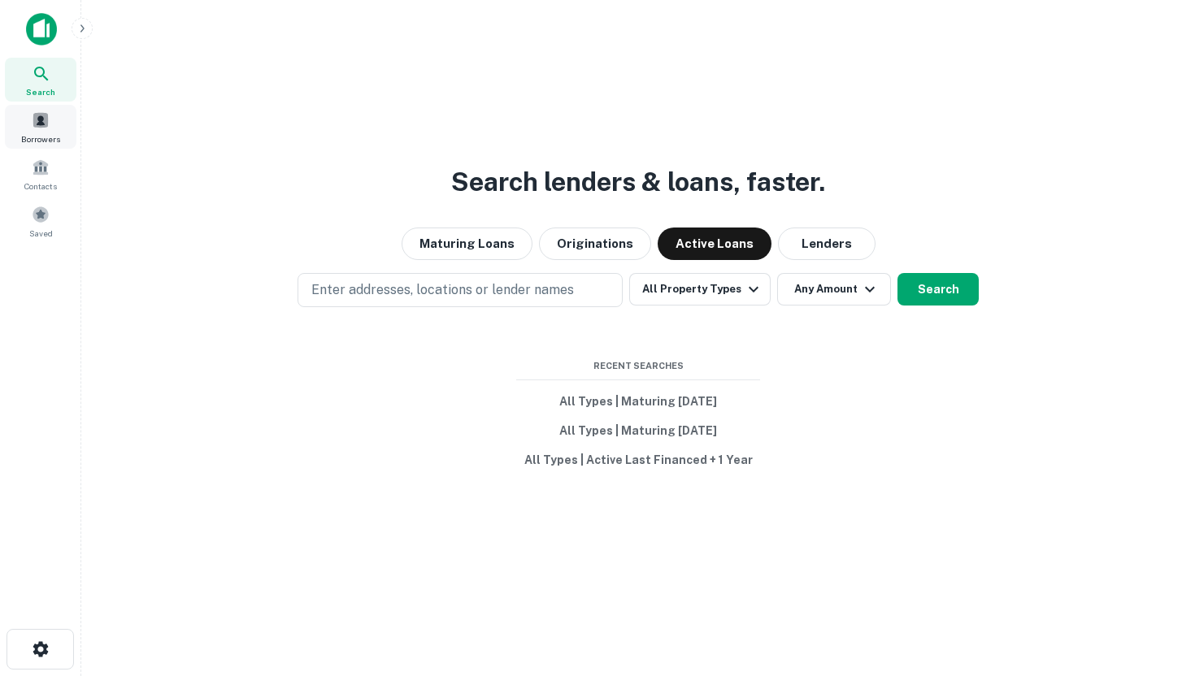
click at [51, 137] on span "Borrowers" at bounding box center [40, 139] width 39 height 13
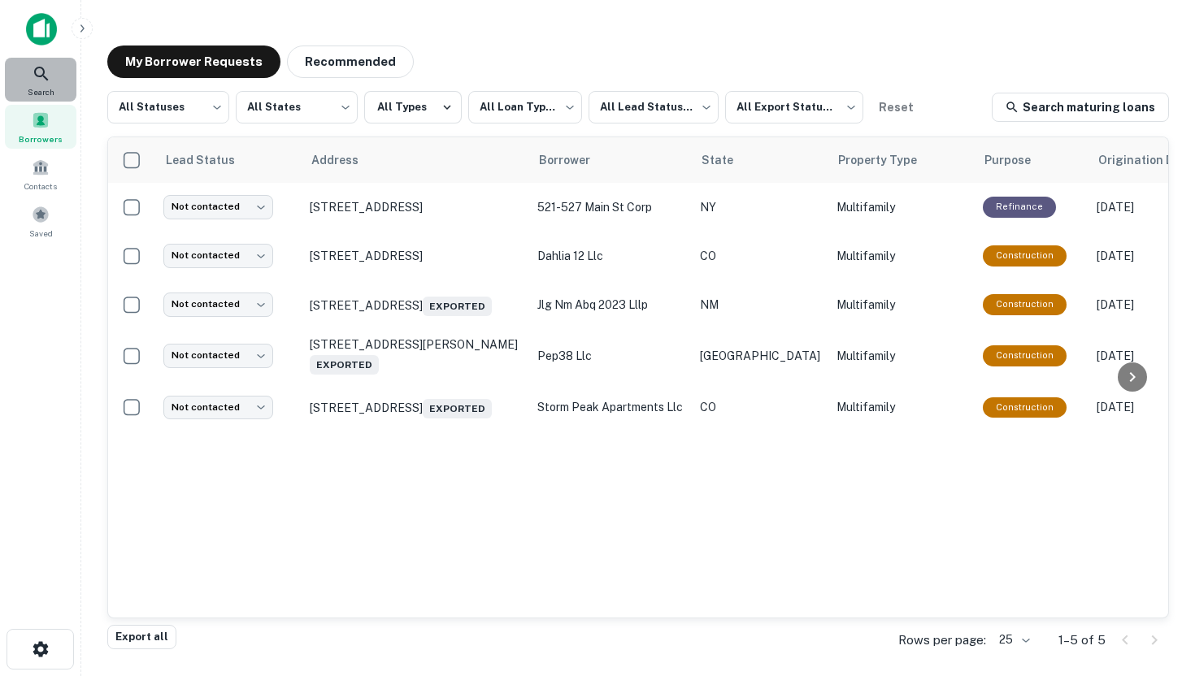
click at [41, 86] on span "Search" at bounding box center [41, 91] width 27 height 13
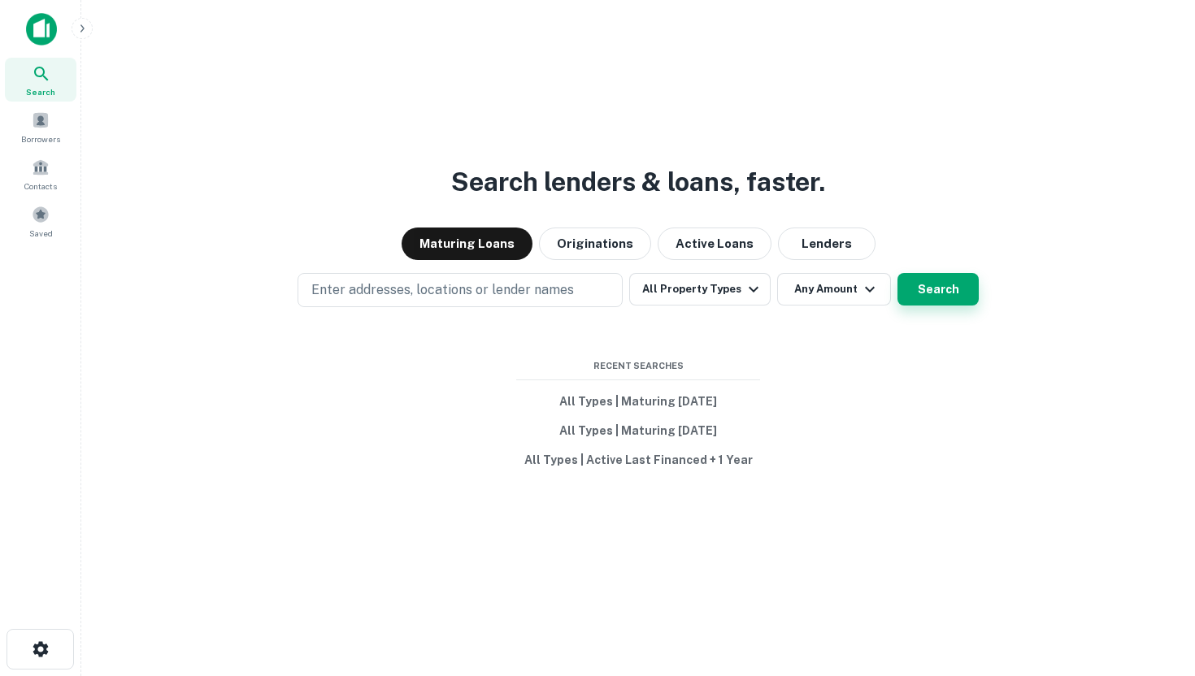
click at [920, 289] on button "Search" at bounding box center [938, 289] width 81 height 33
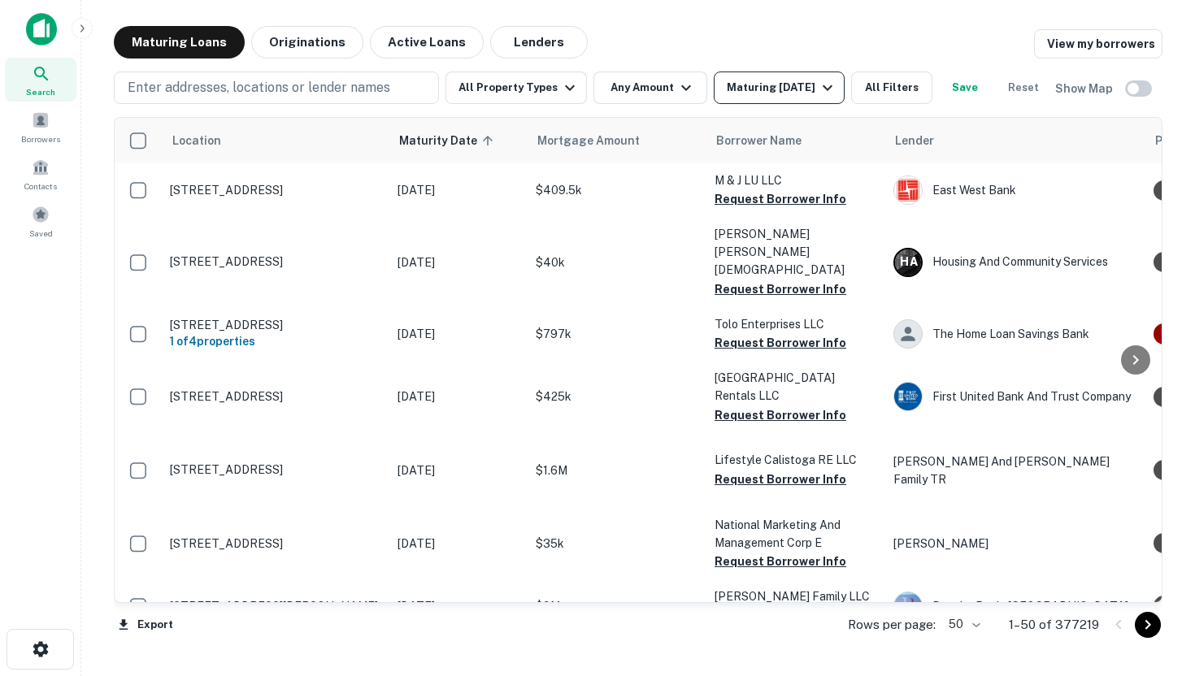
click at [833, 95] on icon "button" at bounding box center [828, 88] width 20 height 20
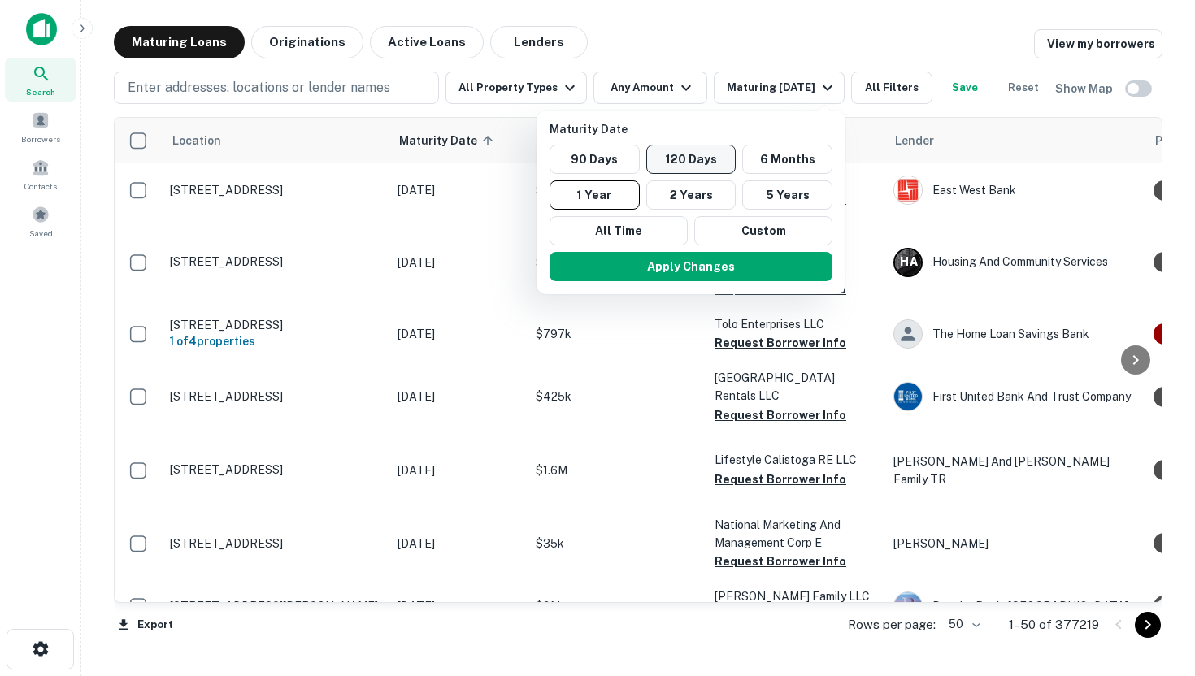
click at [715, 167] on button "120 Days" at bounding box center [691, 159] width 90 height 29
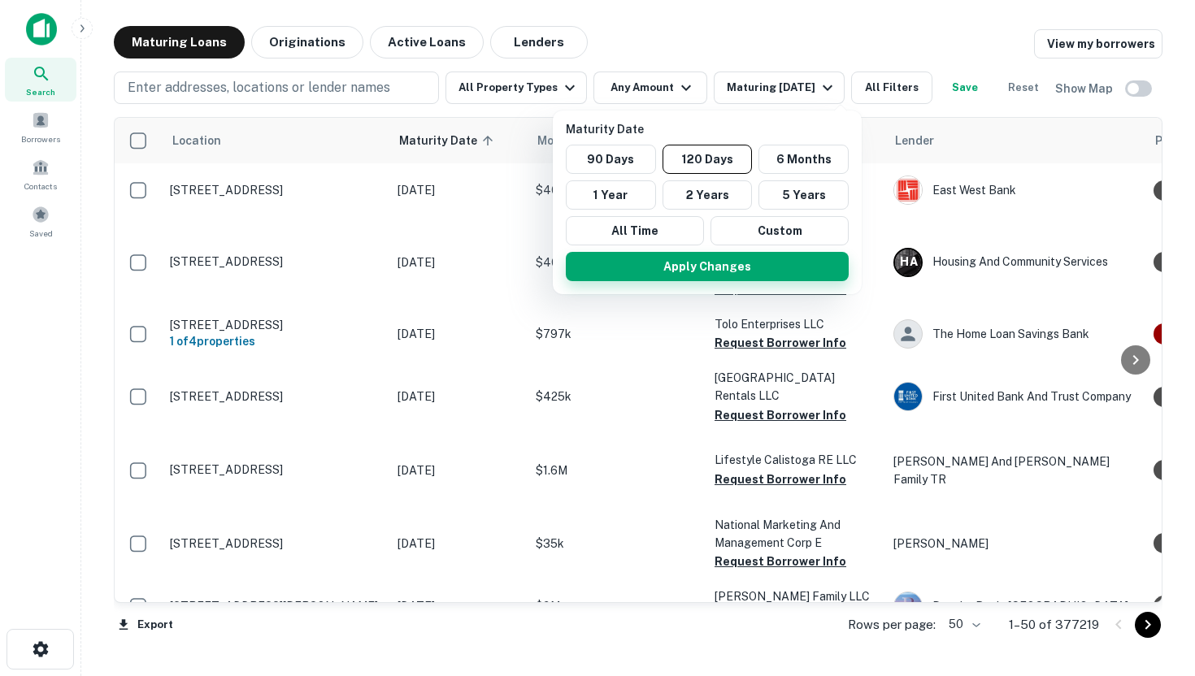
click at [746, 268] on button "Apply Changes" at bounding box center [707, 266] width 283 height 29
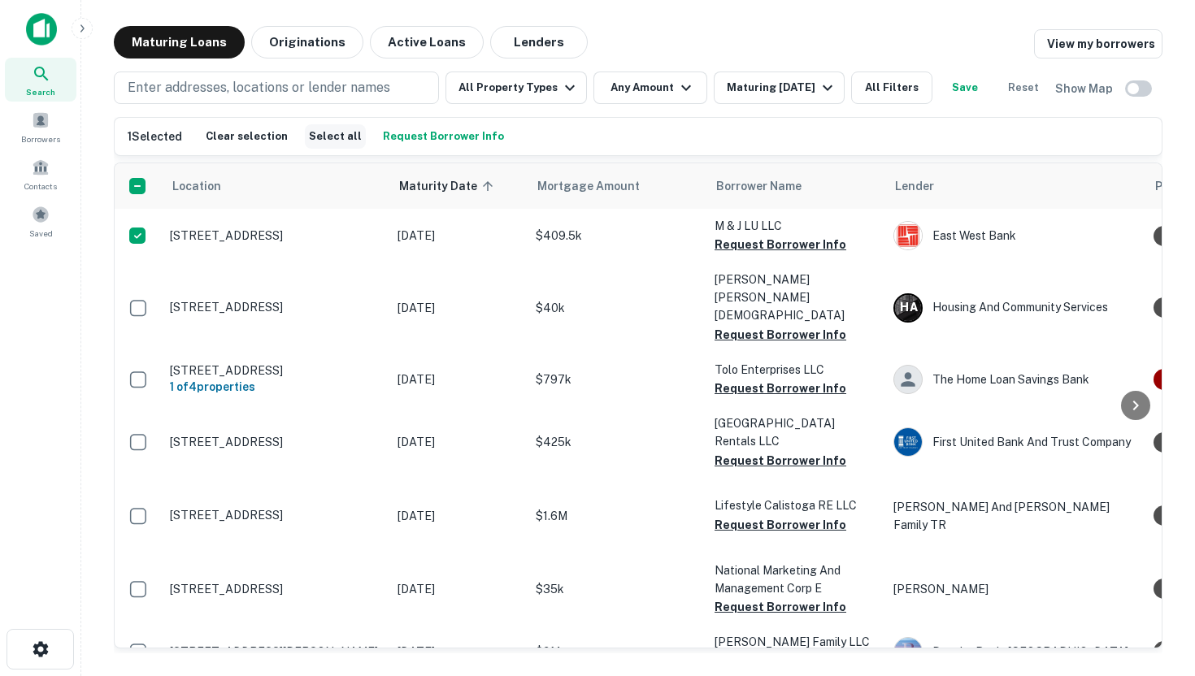
click at [331, 149] on button "Select all" at bounding box center [335, 136] width 61 height 24
